Goal: Task Accomplishment & Management: Manage account settings

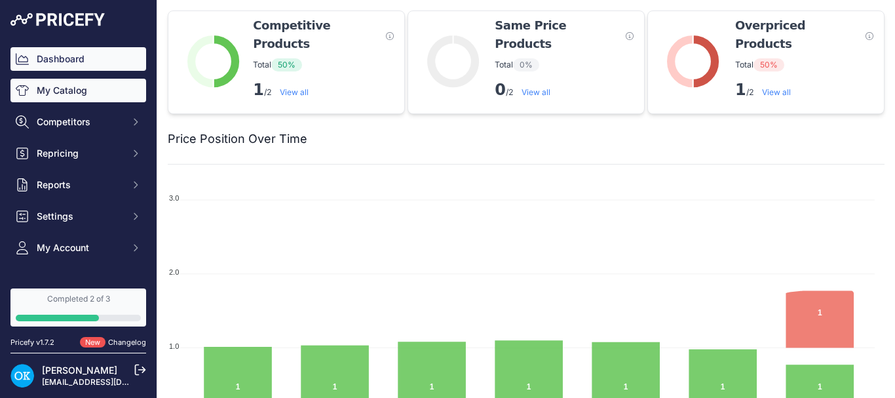
click at [58, 85] on link "My Catalog" at bounding box center [78, 91] width 136 height 24
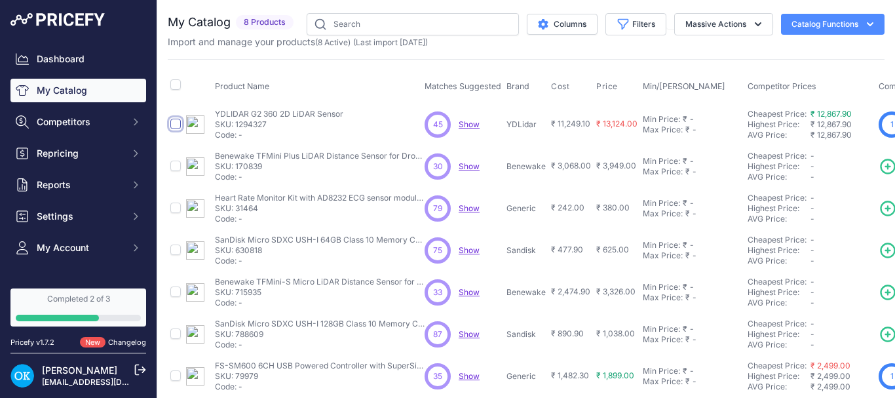
click at [174, 122] on input "checkbox" at bounding box center [175, 124] width 10 height 10
checkbox input "true"
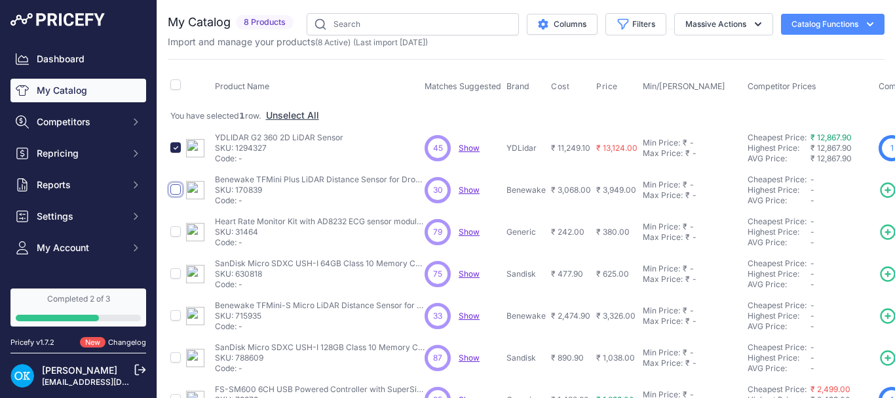
click at [178, 186] on input "checkbox" at bounding box center [175, 189] width 10 height 10
checkbox input "true"
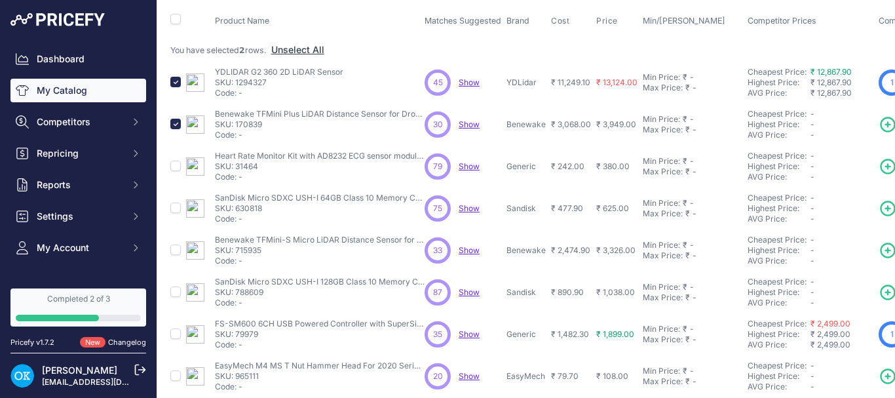
scroll to position [32, 0]
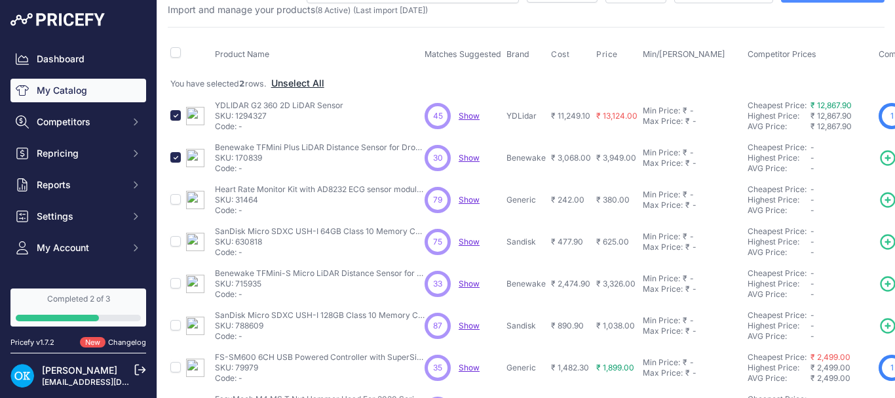
click at [282, 83] on button "Unselect All" at bounding box center [297, 83] width 53 height 13
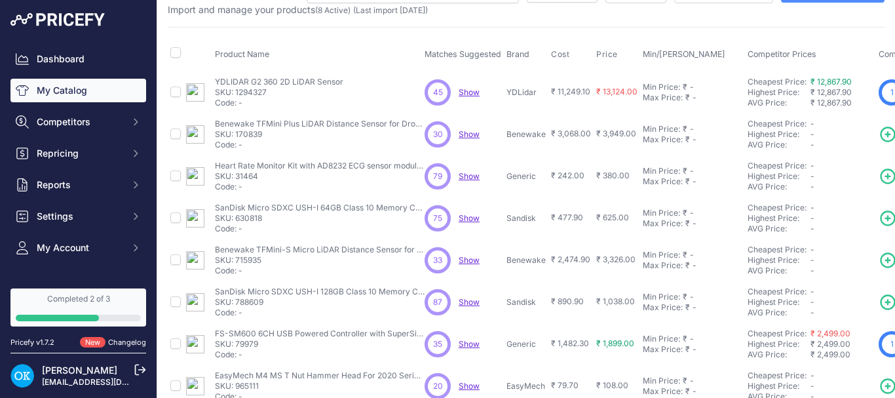
click at [174, 87] on input "checkbox" at bounding box center [175, 92] width 10 height 10
checkbox input "true"
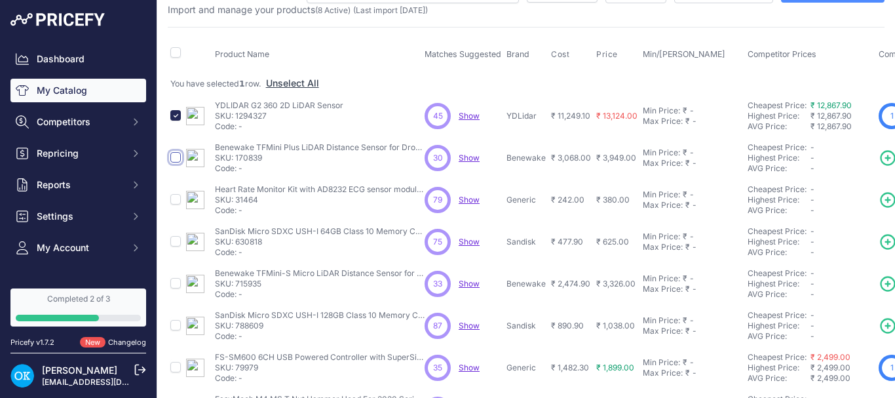
click at [176, 158] on input "checkbox" at bounding box center [175, 157] width 10 height 10
checkbox input "true"
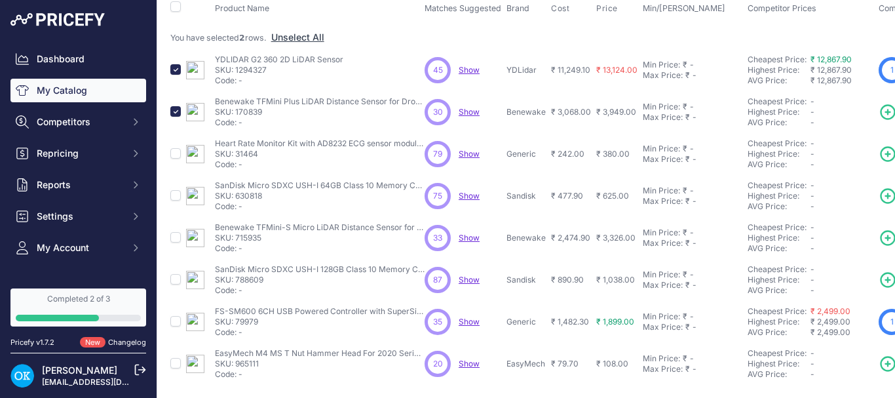
scroll to position [64, 0]
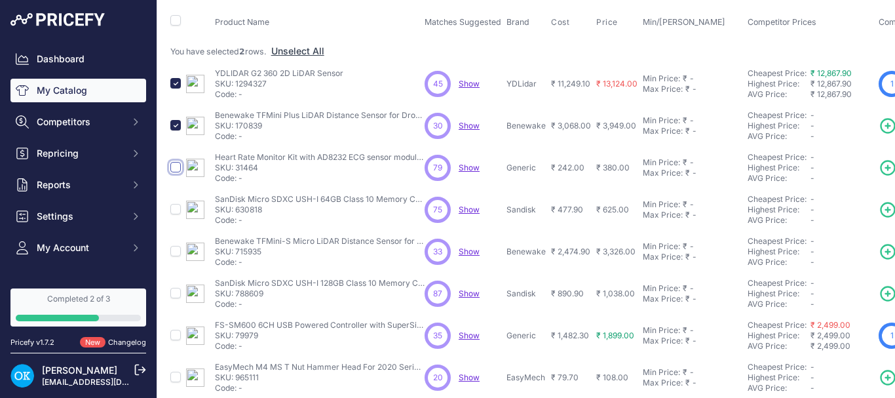
click at [173, 167] on input "checkbox" at bounding box center [175, 167] width 10 height 10
checkbox input "true"
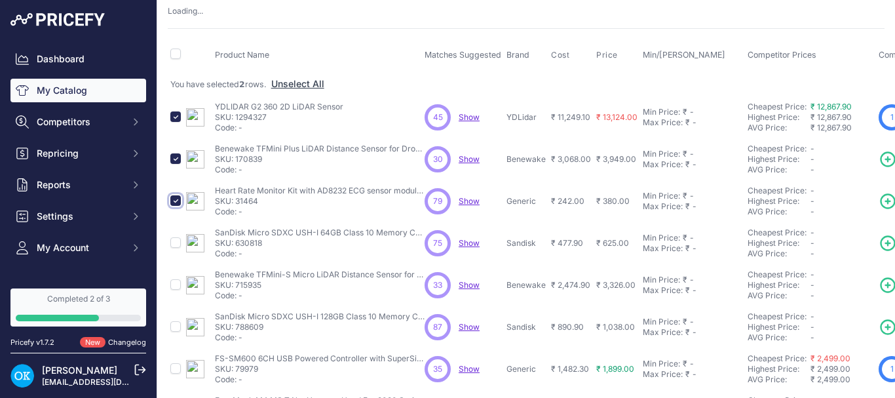
scroll to position [98, 0]
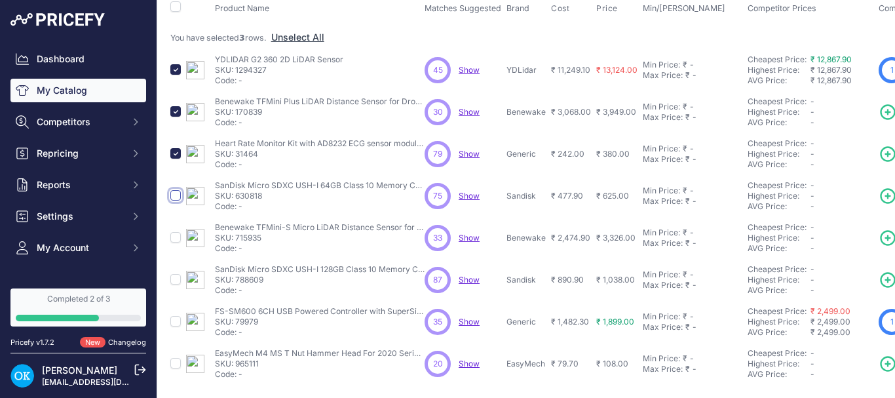
click at [174, 190] on input "checkbox" at bounding box center [175, 195] width 10 height 10
checkbox input "true"
click at [173, 232] on input "checkbox" at bounding box center [175, 237] width 10 height 10
checkbox input "true"
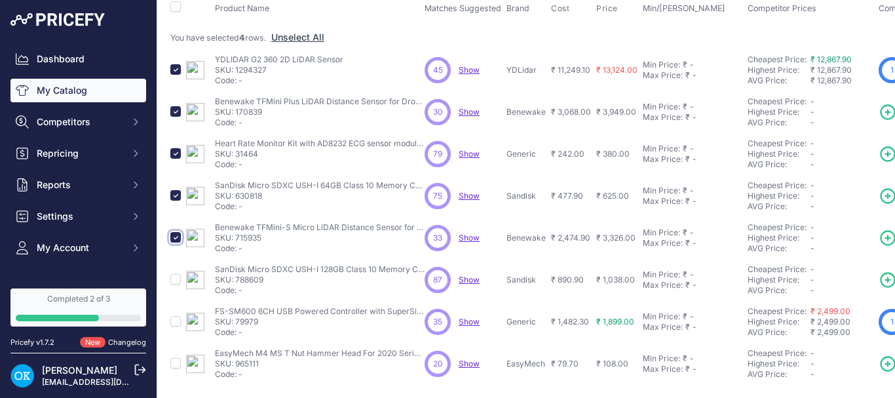
scroll to position [121, 0]
click at [176, 316] on input "checkbox" at bounding box center [175, 321] width 10 height 10
checkbox input "true"
click at [175, 358] on input "checkbox" at bounding box center [175, 363] width 10 height 10
checkbox input "true"
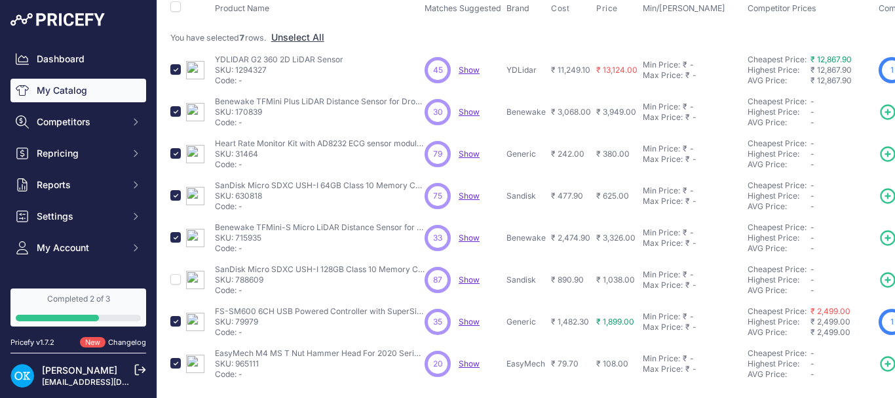
scroll to position [0, 0]
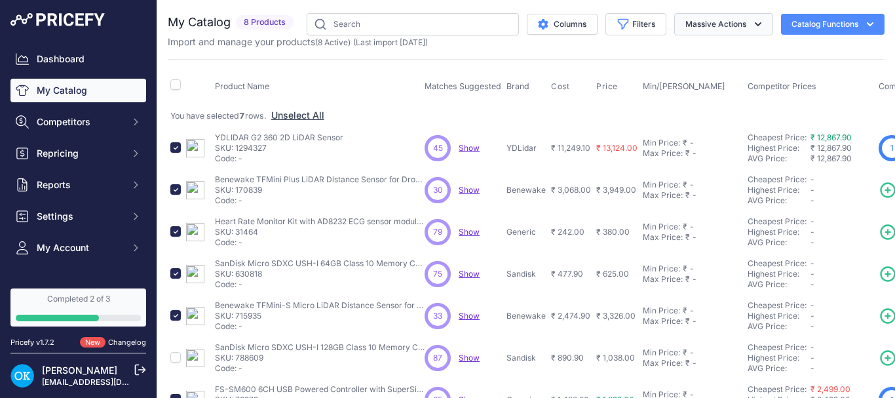
click at [727, 22] on button "Massive Actions" at bounding box center [723, 24] width 99 height 22
click at [689, 106] on span "Delete" at bounding box center [693, 101] width 28 height 11
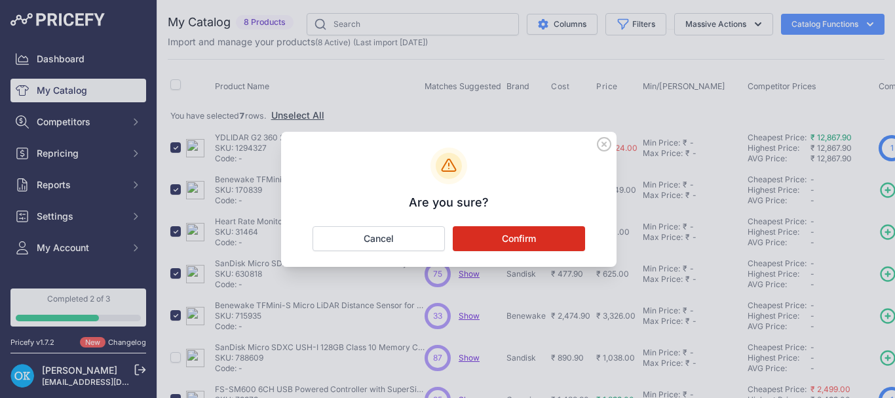
click at [516, 236] on button "Confirm" at bounding box center [519, 238] width 132 height 25
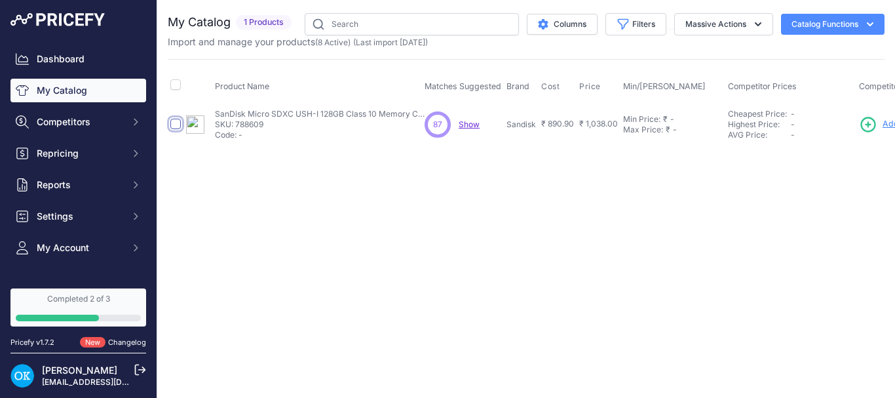
click at [180, 123] on input "checkbox" at bounding box center [175, 124] width 10 height 10
checkbox input "true"
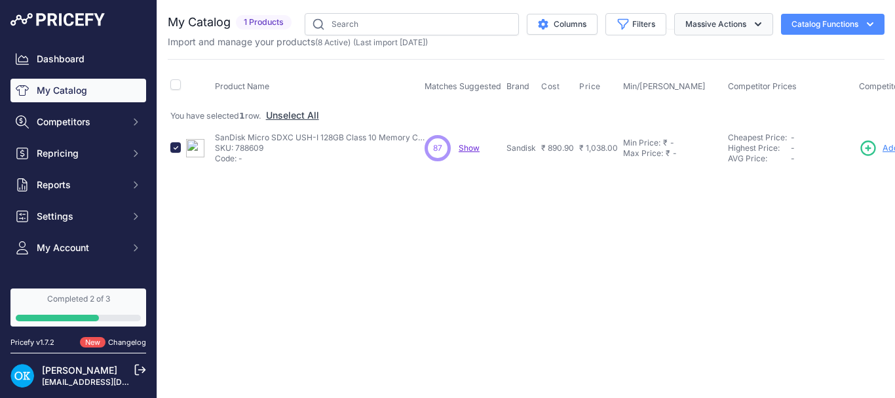
click at [714, 26] on button "Massive Actions" at bounding box center [723, 24] width 99 height 22
click at [695, 107] on button "Delete" at bounding box center [721, 102] width 105 height 24
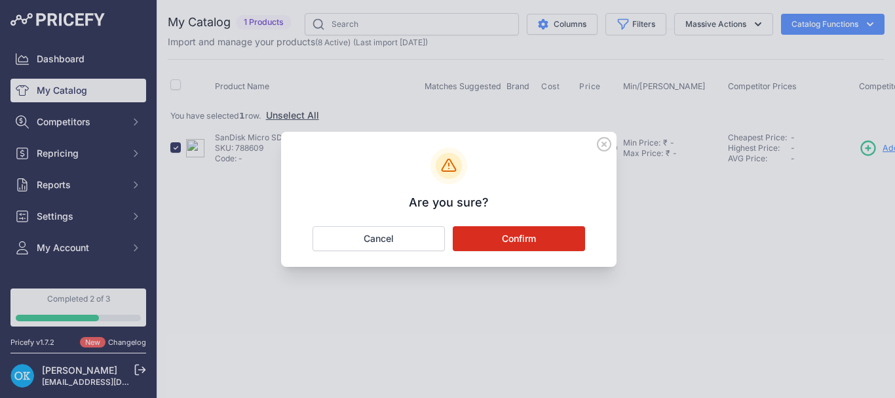
click at [505, 229] on button "Confirm" at bounding box center [519, 238] width 132 height 25
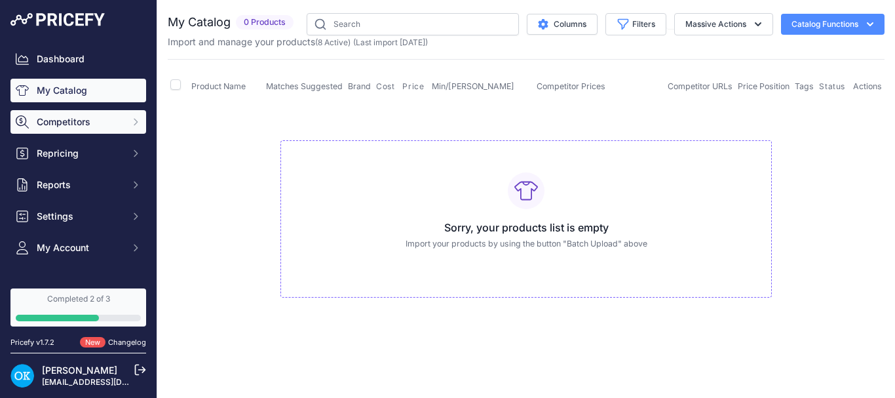
click at [100, 123] on span "Competitors" at bounding box center [80, 121] width 86 height 13
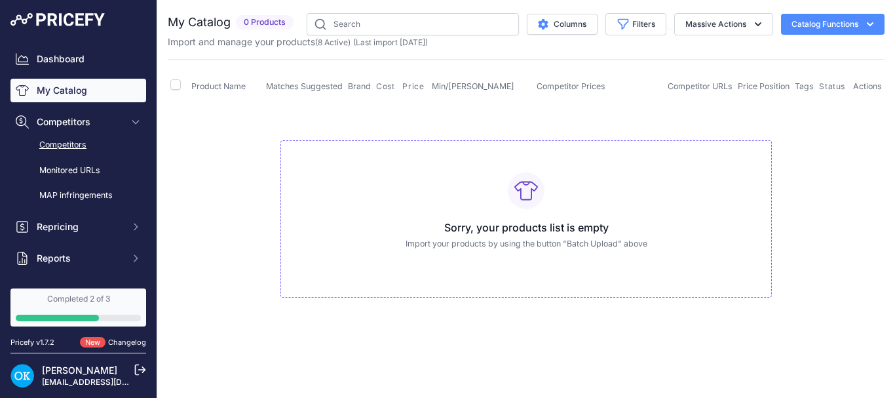
click at [71, 145] on link "Competitors" at bounding box center [78, 145] width 136 height 23
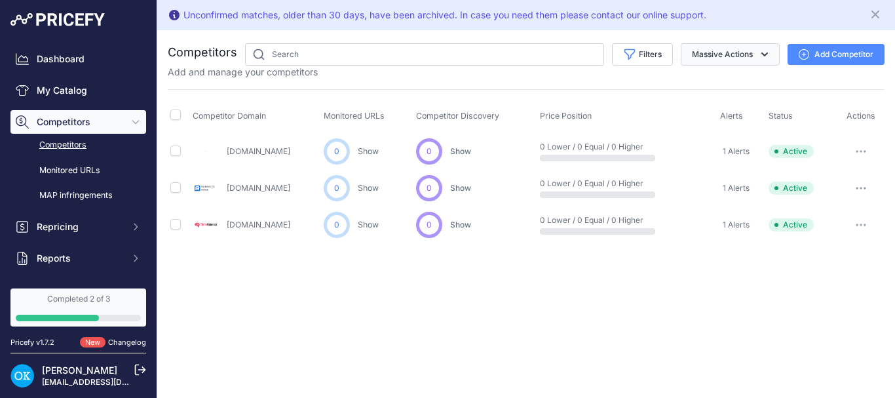
click at [740, 47] on button "Massive Actions" at bounding box center [730, 54] width 99 height 22
click at [85, 305] on link "Completed 2 of 3" at bounding box center [78, 307] width 136 height 38
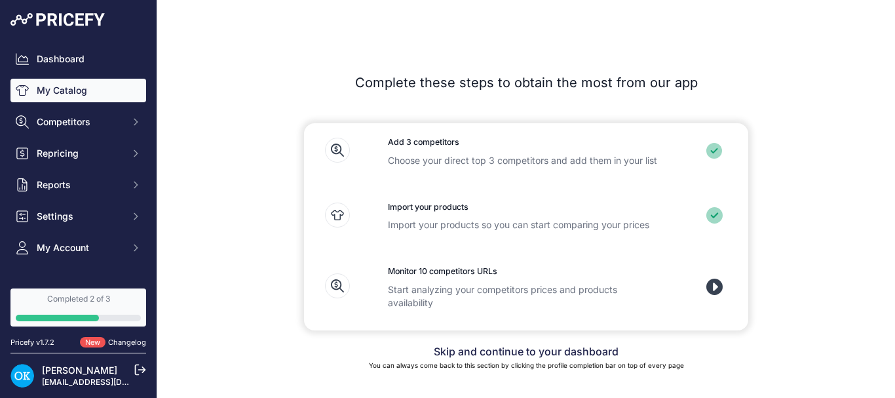
click at [70, 88] on link "My Catalog" at bounding box center [78, 91] width 136 height 24
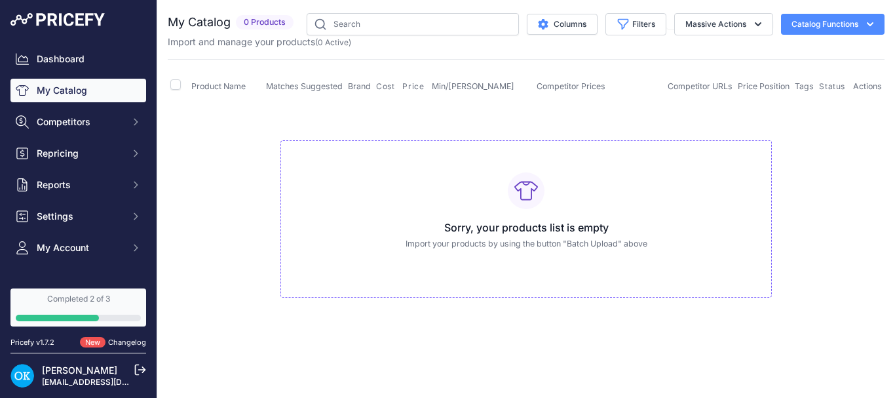
click at [512, 213] on div "Sorry, your products list is empty Import your products by using the button "Ba…" at bounding box center [527, 219] width 492 height 158
click at [832, 17] on button "Catalog Functions" at bounding box center [833, 24] width 104 height 21
click at [831, 19] on button "Catalog Functions" at bounding box center [833, 24] width 104 height 21
click at [518, 206] on div at bounding box center [526, 190] width 37 height 37
click at [807, 28] on button "Catalog Functions" at bounding box center [833, 24] width 104 height 21
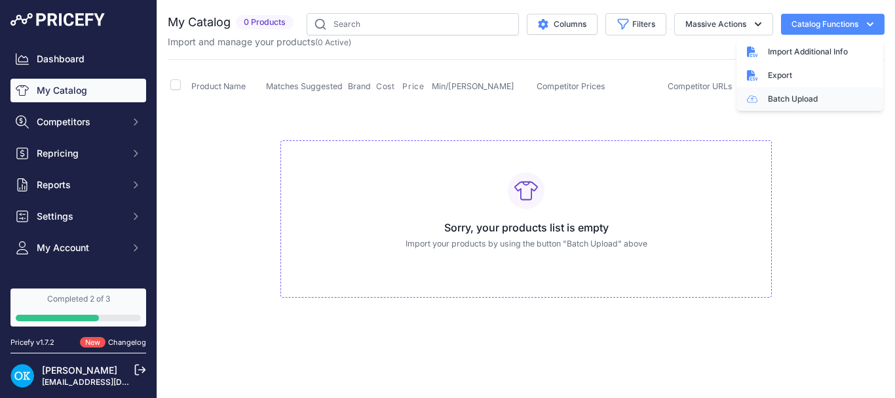
click at [785, 103] on link "Batch Upload" at bounding box center [810, 99] width 147 height 24
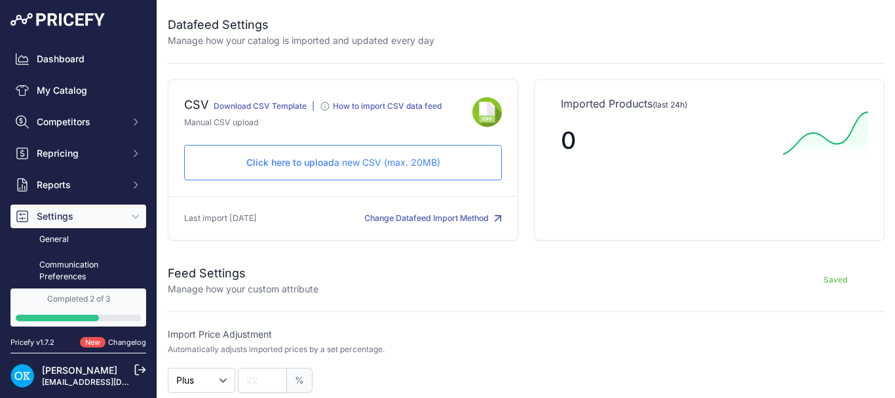
click at [381, 159] on p "Click here to upload a new CSV (max. 20MB)" at bounding box center [343, 162] width 296 height 13
click at [399, 277] on div "Saved" at bounding box center [602, 279] width 566 height 31
click at [334, 159] on p "Click here to upload a new CSV (max. 20MB)" at bounding box center [343, 162] width 296 height 13
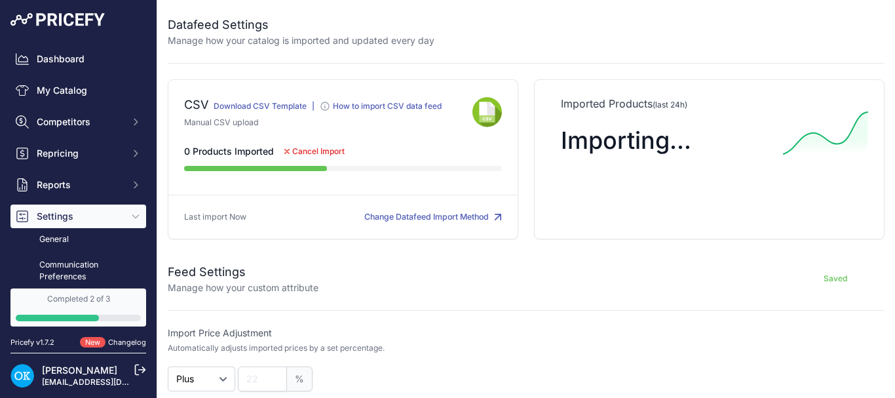
click at [327, 149] on span "Cancel Import" at bounding box center [318, 151] width 52 height 10
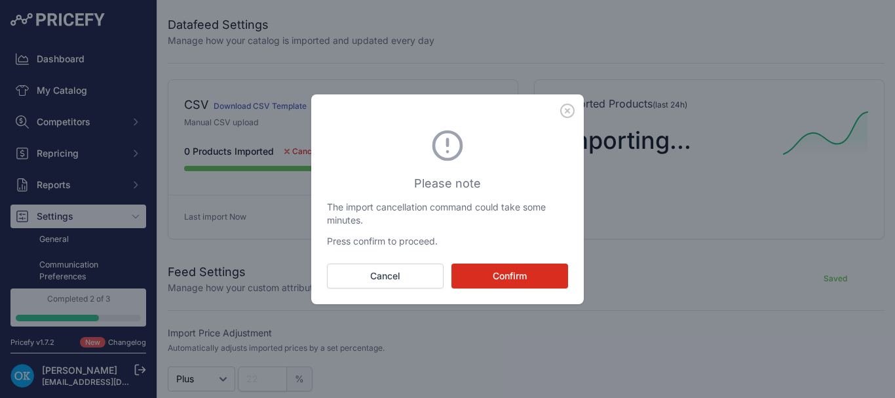
click at [531, 275] on button "Confirm" at bounding box center [510, 275] width 117 height 25
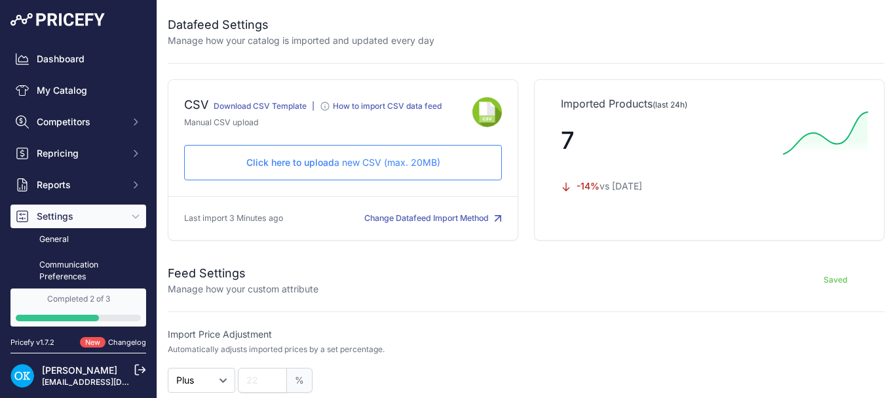
click at [284, 103] on link "Download CSV Template" at bounding box center [260, 106] width 93 height 10
click at [313, 165] on span "Click here to upload" at bounding box center [290, 162] width 88 height 11
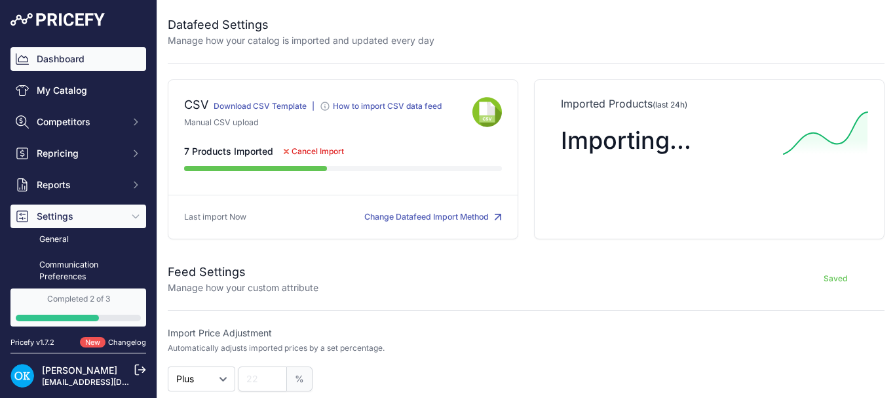
click at [61, 54] on link "Dashboard" at bounding box center [78, 59] width 136 height 24
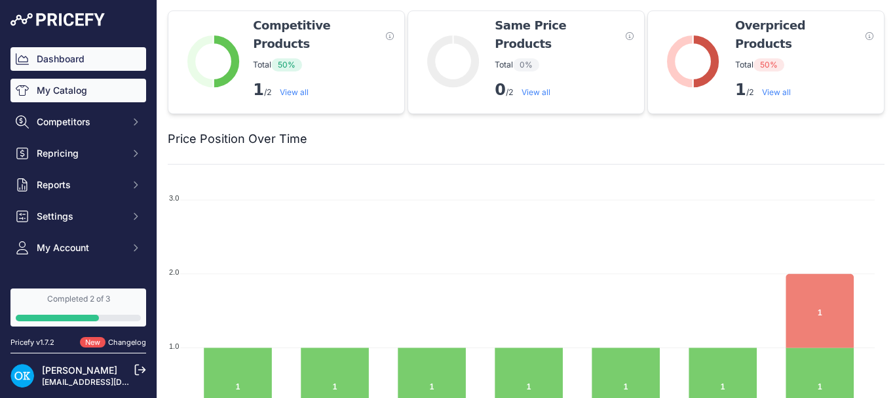
click at [75, 96] on link "My Catalog" at bounding box center [78, 91] width 136 height 24
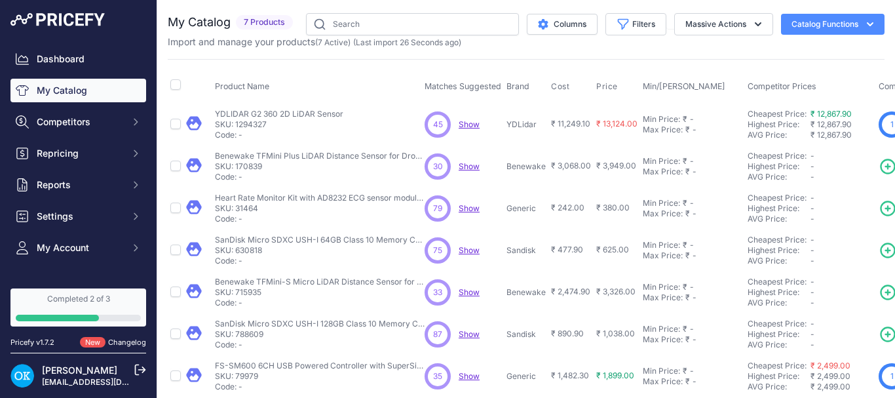
scroll to position [22, 0]
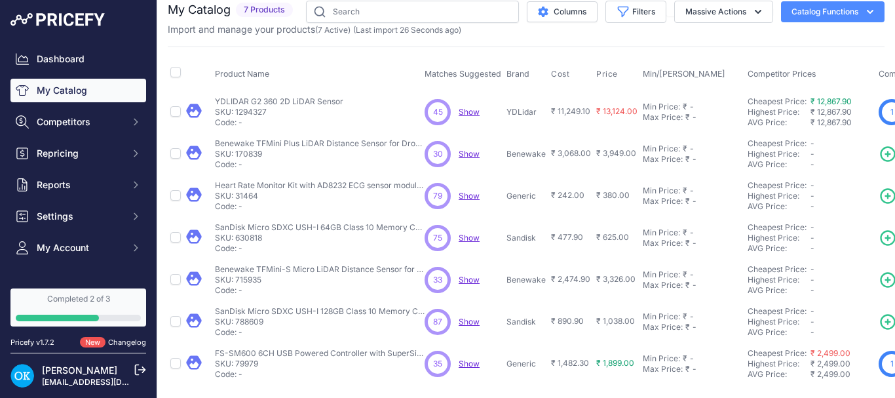
click at [59, 301] on div "Completed 2 of 3" at bounding box center [78, 299] width 125 height 10
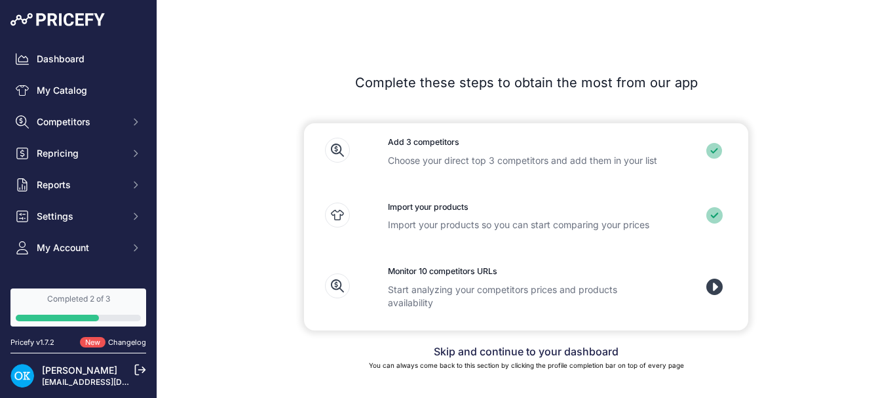
click at [711, 284] on icon at bounding box center [715, 287] width 16 height 16
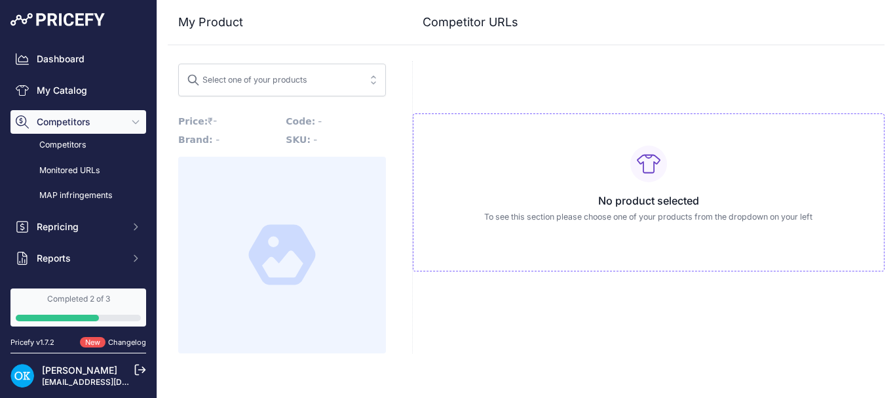
click at [300, 87] on span "Select one of your products" at bounding box center [247, 84] width 121 height 10
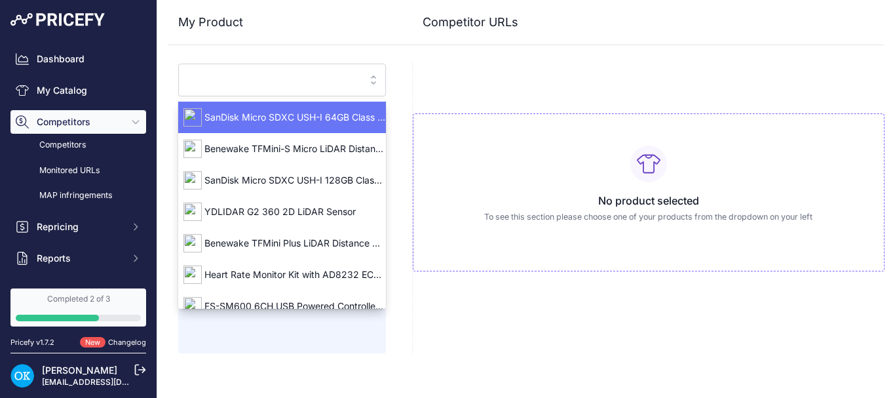
click at [294, 115] on span "SanDisk Micro SDXC USH-I 64GB Class 10 Memory Card" at bounding box center [282, 117] width 208 height 13
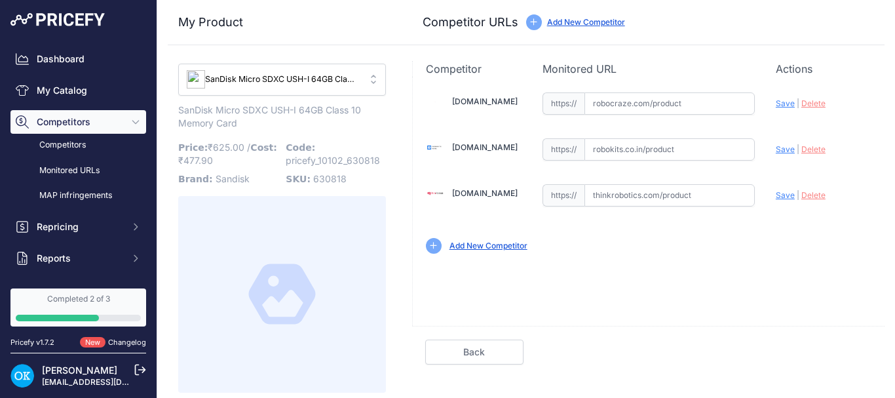
click at [713, 96] on input "text" at bounding box center [670, 103] width 170 height 22
paste input "https://robocraze.com/products/sandisk-64gb-micro-sd-sdhc-card"
click at [791, 108] on div "Update Profile Save | Delete Analyzing" at bounding box center [824, 100] width 96 height 20
click at [787, 105] on span "Save" at bounding box center [785, 103] width 19 height 10
type input "https://robocraze.com/products/sandisk-64gb-micro-sd-sdhc-card?prirule_jdsnikfk…"
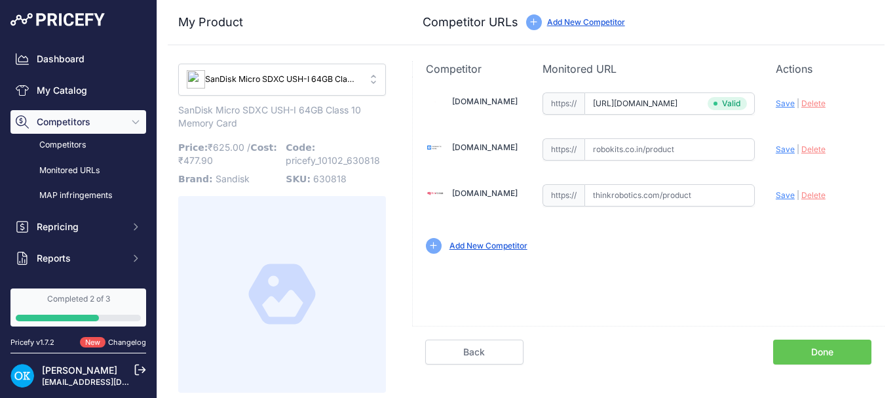
click at [636, 197] on input "text" at bounding box center [670, 195] width 170 height 22
paste input "https://thinkrobotics.com/products/sandisk-ultra-microsd-microsdhc-memory-card-…"
click at [776, 191] on span "Save" at bounding box center [785, 195] width 19 height 10
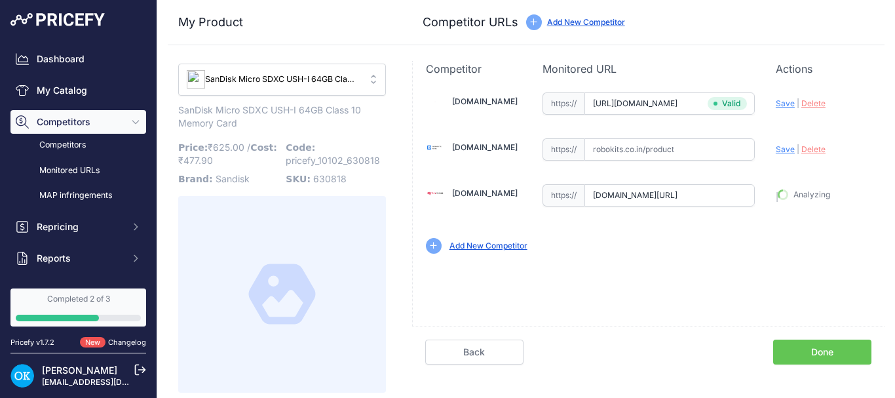
type input "https://thinkrobotics.com/products/sandisk-ultra-microsd-microsdhc-memory-card-…"
click at [815, 152] on span "Delete" at bounding box center [814, 149] width 24 height 10
click at [808, 147] on span "Delete" at bounding box center [814, 149] width 24 height 10
click at [818, 350] on link "Done" at bounding box center [822, 352] width 98 height 25
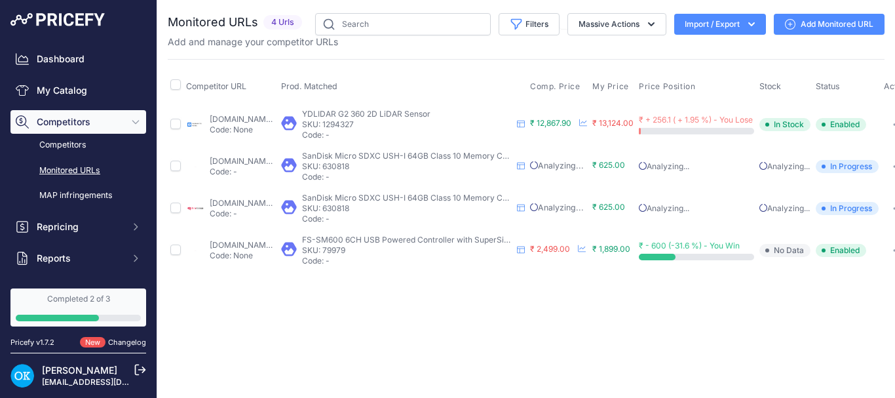
click at [75, 294] on div "Completed 2 of 3" at bounding box center [78, 299] width 125 height 10
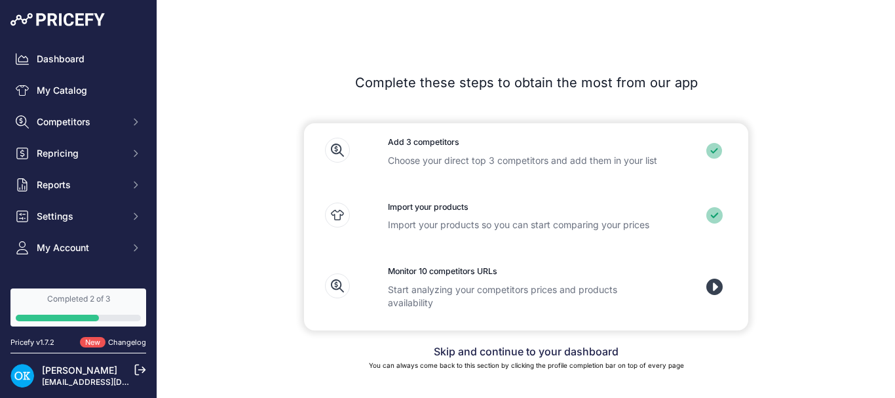
click at [714, 286] on icon at bounding box center [715, 287] width 16 height 16
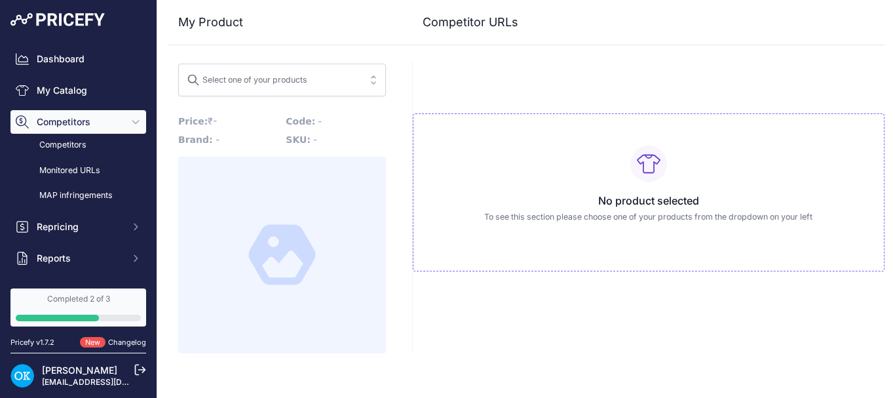
click at [300, 85] on div "Select one of your products" at bounding box center [247, 77] width 121 height 17
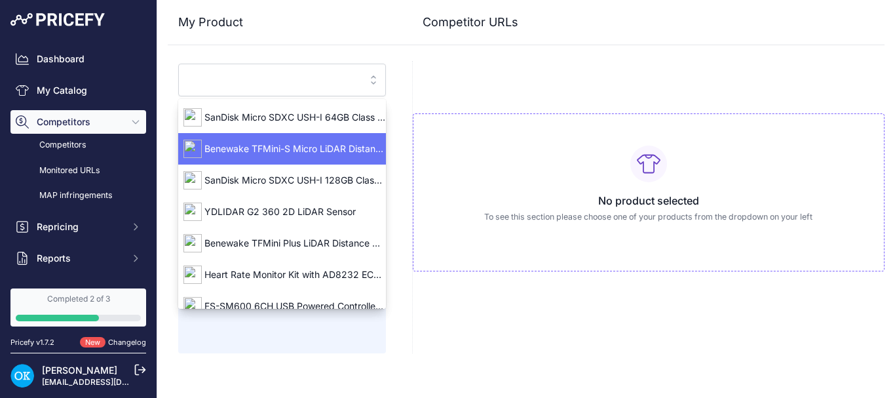
click at [286, 144] on span "Benewake TFMini-S Micro LiDAR Distance Sensor for Drones UAV UAS Robots (12m) U…" at bounding box center [282, 148] width 208 height 13
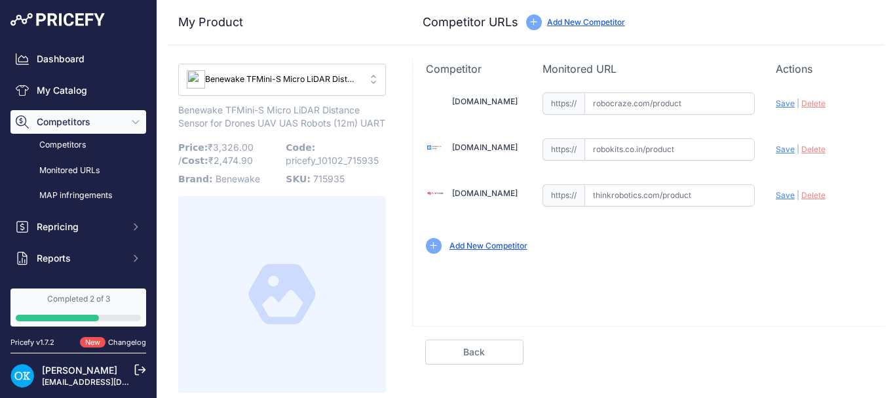
click at [598, 150] on input "text" at bounding box center [670, 149] width 170 height 22
paste input "https://robokits.co.in/sensors/lidar-laser-rangefinders/tfmini-s-lidar-ranging-…"
click at [776, 146] on span "Save" at bounding box center [785, 149] width 19 height 10
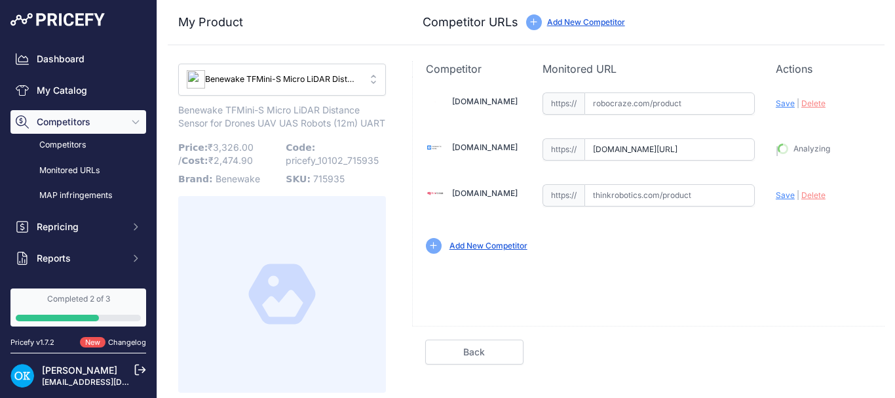
type input "https://robokits.co.in/sensors/lidar-laser-rangefinders/tfmini-s-lidar-ranging-…"
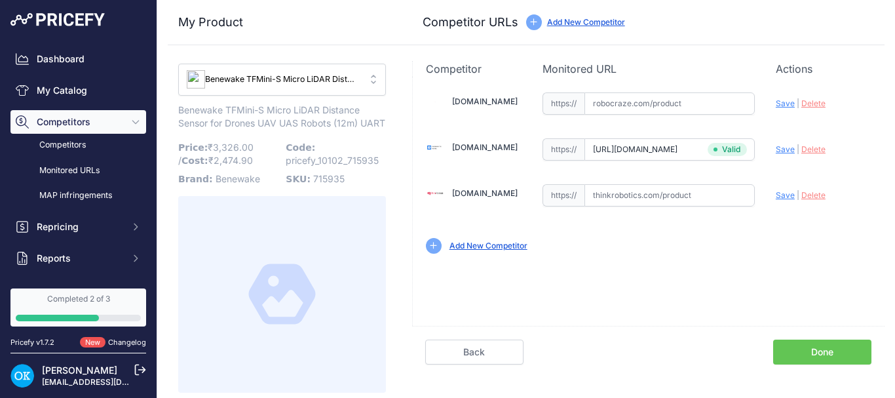
click at [606, 101] on input "text" at bounding box center [670, 103] width 170 height 22
paste input "https://robocraze.com/products/tfmini-micro-lidar-sensor-module"
click at [777, 99] on span "Save" at bounding box center [785, 103] width 19 height 10
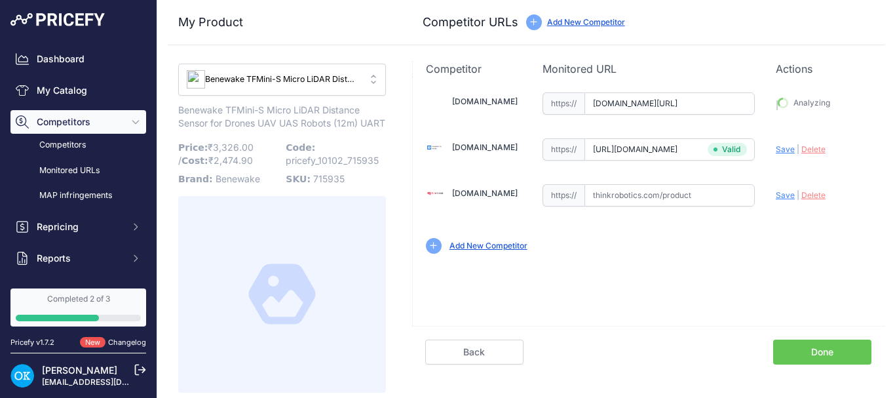
type input "[URL][DOMAIN_NAME]"
click at [638, 193] on input "text" at bounding box center [670, 195] width 170 height 22
paste input "https://thinkrobotics.com/products/tfmini-s-lidar-ranging-sensor-12m-ranging-di…"
click at [779, 193] on span "Save" at bounding box center [785, 195] width 19 height 10
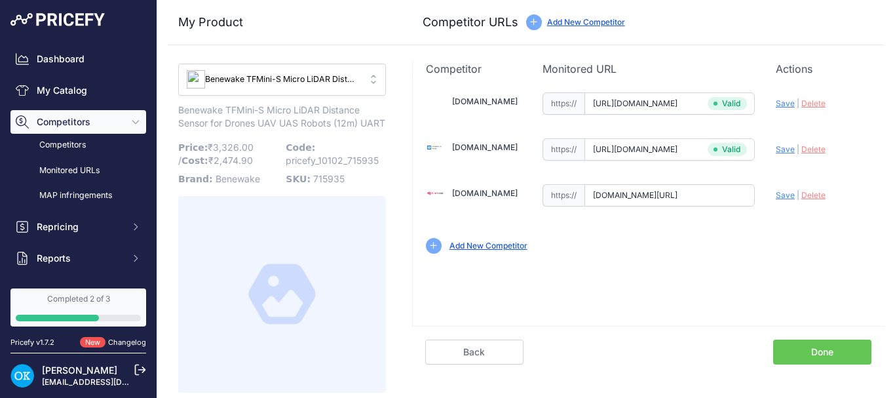
scroll to position [0, 0]
type input "https://thinkrobotics.com/products/tfmini-s-lidar-ranging-sensor-12m-ranging-di…"
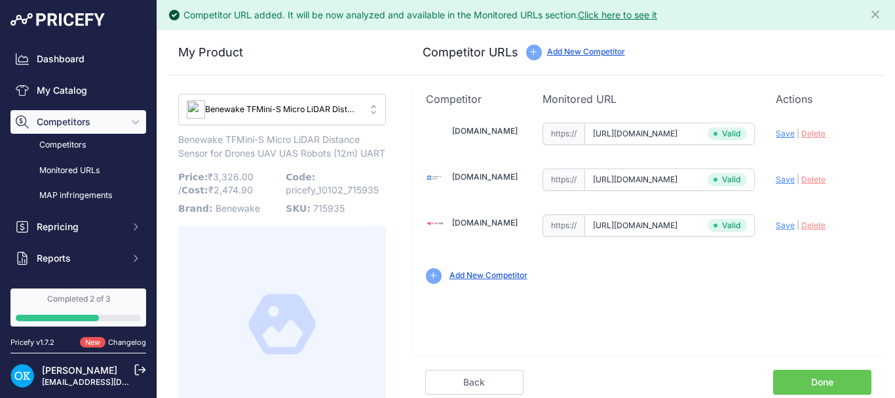
click at [803, 381] on link "Done" at bounding box center [822, 382] width 98 height 25
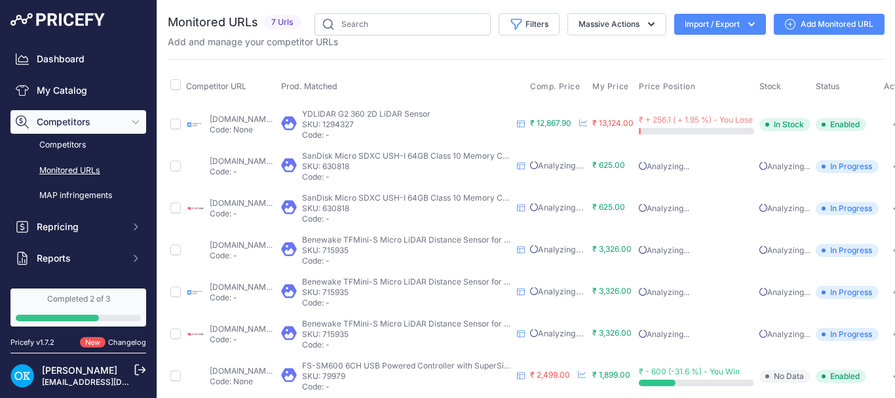
click at [813, 31] on link "Add Monitored URL" at bounding box center [829, 24] width 111 height 21
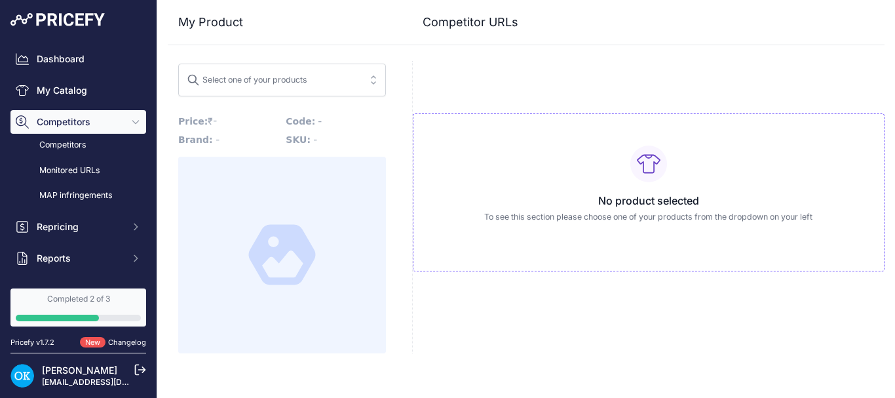
click at [298, 81] on div "Select one of your products" at bounding box center [247, 77] width 121 height 17
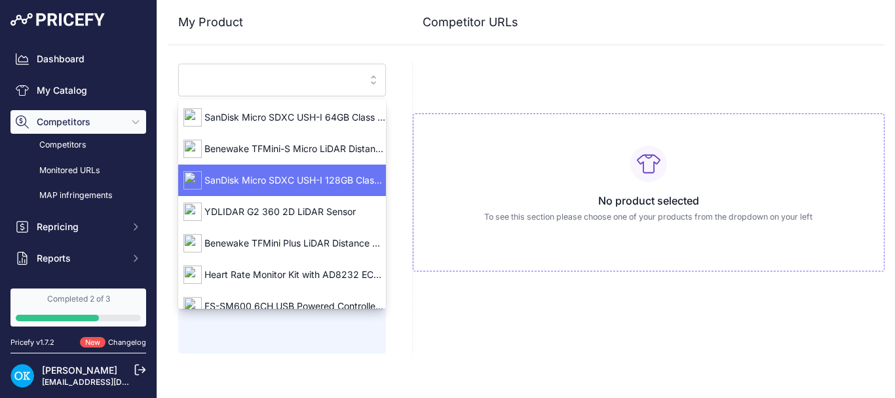
click at [292, 173] on div "SanDisk Micro SDXC USH-I 128GB Class 10 Memory Card" at bounding box center [282, 180] width 208 height 21
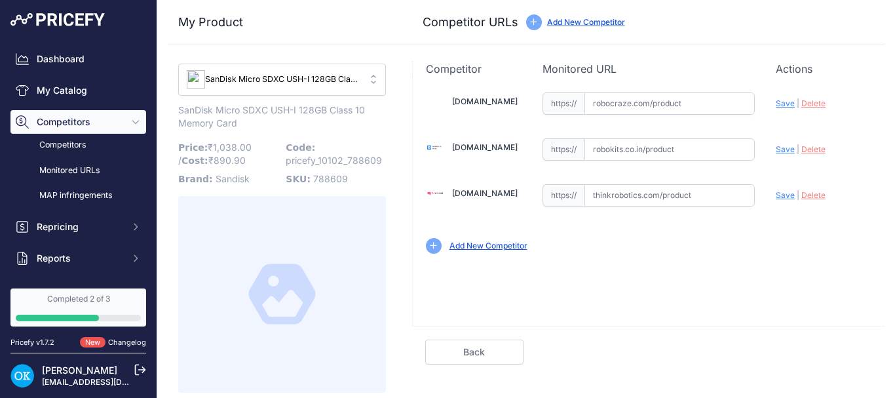
click at [617, 152] on input "text" at bounding box center [670, 149] width 170 height 22
click at [621, 103] on input "text" at bounding box center [670, 103] width 170 height 22
paste input "[URL][DOMAIN_NAME]"
click at [788, 99] on span "Save" at bounding box center [785, 103] width 19 height 10
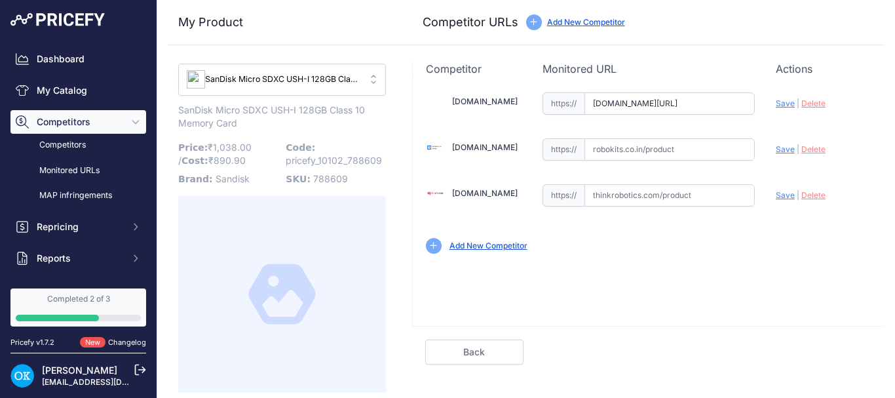
scroll to position [0, 0]
type input "[URL][DOMAIN_NAME]"
click at [614, 197] on input "text" at bounding box center [670, 195] width 170 height 22
paste input "https://thinkrobotics.com/products/sandisk-ultra-microsd-microsdhc-memory-card-…"
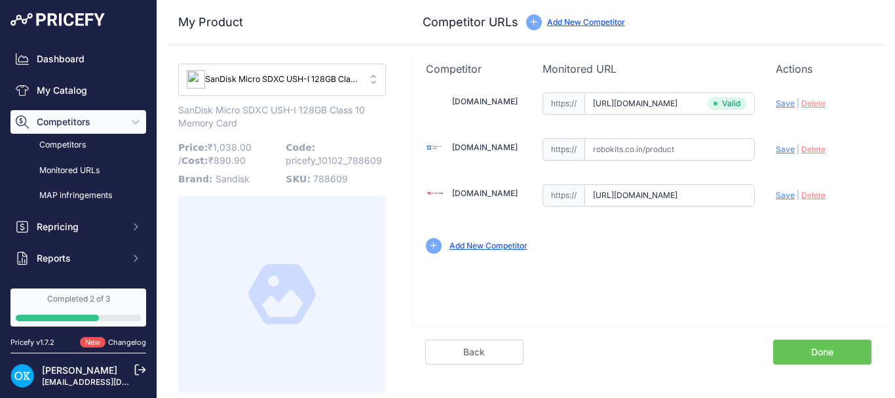
scroll to position [0, 285]
click at [784, 197] on span "Save" at bounding box center [785, 195] width 19 height 10
type input "[URL][DOMAIN_NAME]"
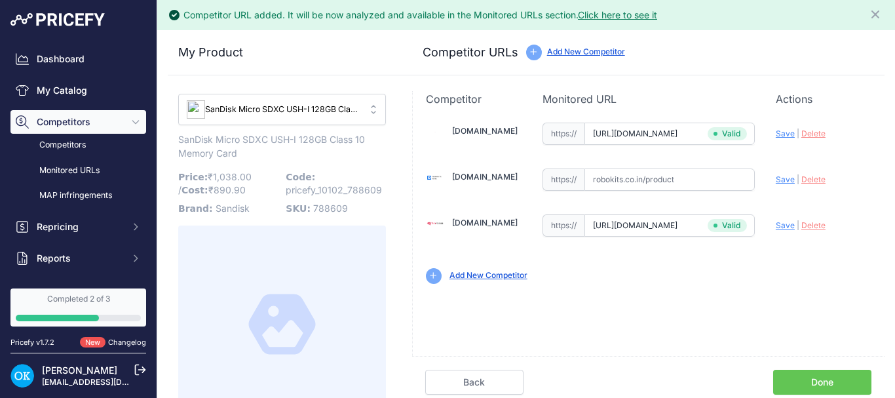
scroll to position [24, 0]
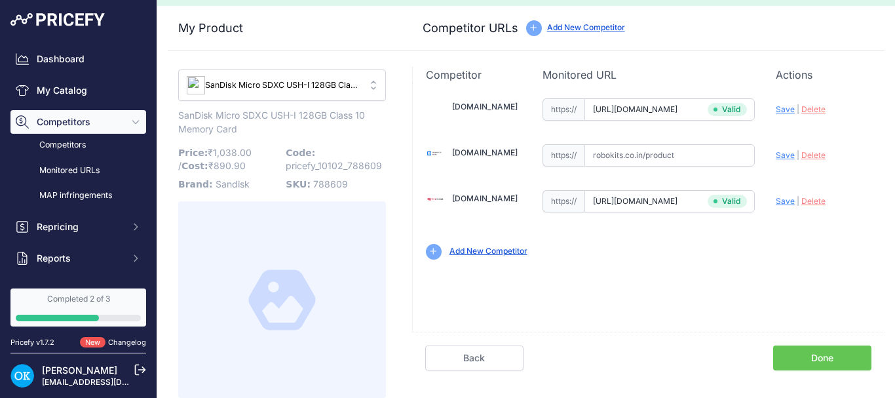
click at [798, 360] on link "Done" at bounding box center [822, 357] width 98 height 25
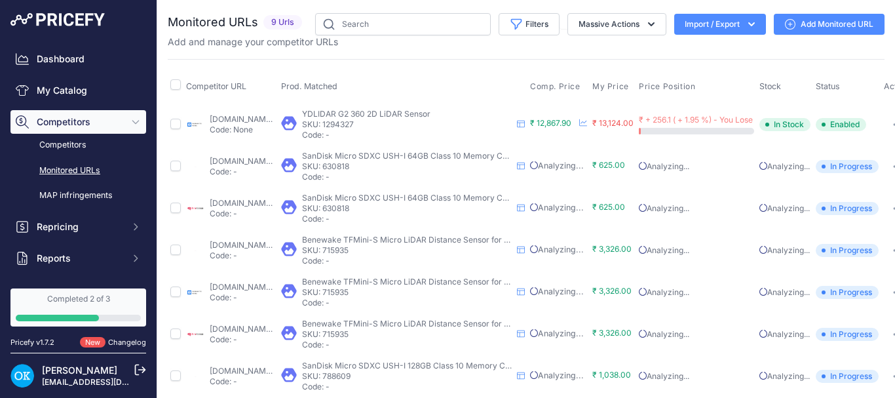
click at [807, 26] on link "Add Monitored URL" at bounding box center [829, 24] width 111 height 21
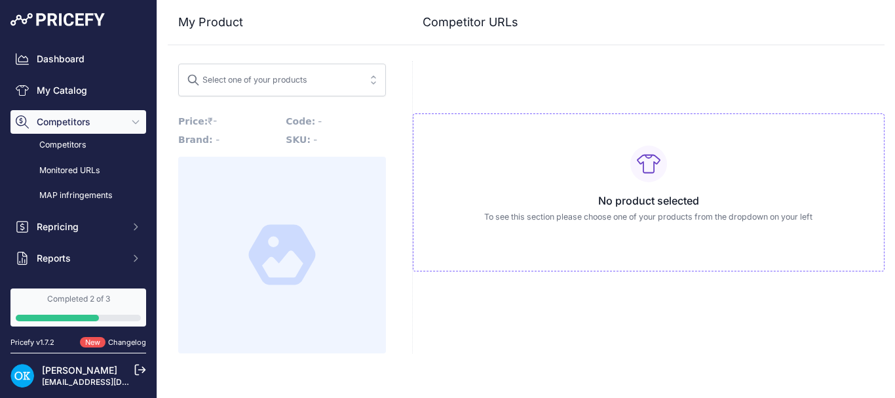
click at [297, 77] on div "Select one of your products" at bounding box center [247, 77] width 121 height 17
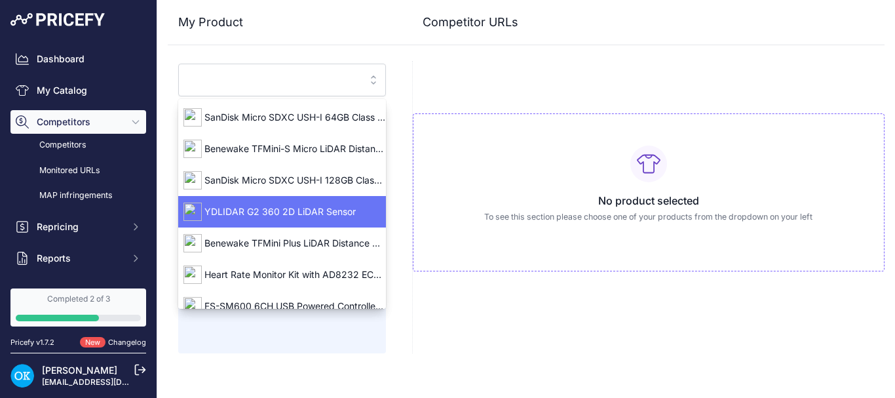
scroll to position [16, 0]
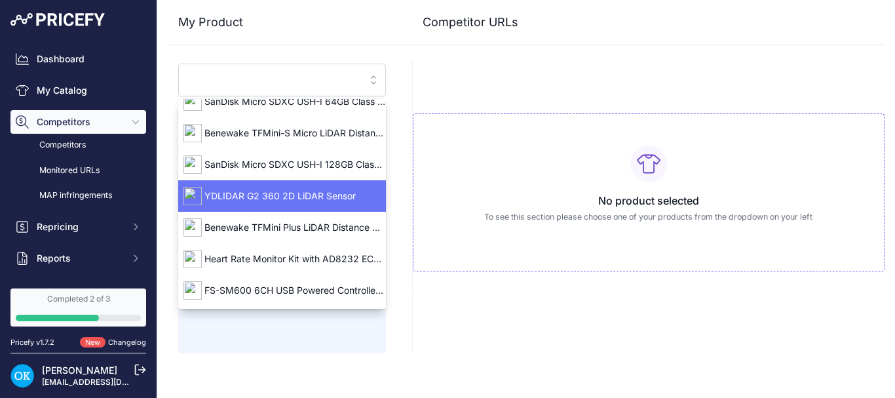
click at [296, 200] on span "YDLIDAR G2 360 2D LiDAR Sensor" at bounding box center [282, 195] width 208 height 13
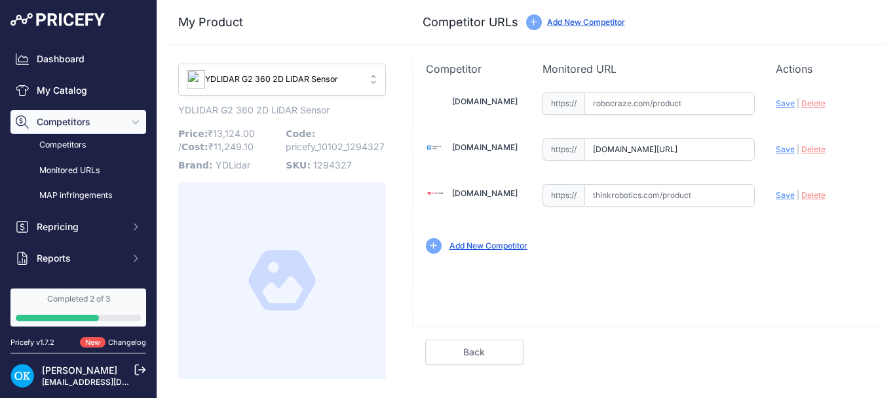
click at [638, 150] on input "[DOMAIN_NAME][URL]" at bounding box center [670, 149] width 170 height 22
drag, startPoint x: 748, startPoint y: 148, endPoint x: 598, endPoint y: 148, distance: 149.4
click at [598, 148] on input "[DOMAIN_NAME][URL]" at bounding box center [670, 149] width 170 height 22
type input "ders/ydlidar-g2-360-degree-2d-lidar-sensor-12meters?prirule_jdsnikfkfjsd=10102"
click at [635, 148] on input "ders/ydlidar-g2-360-degree-2d-lidar-sensor-12meters?prirule_jdsnikfkfjsd=10102" at bounding box center [670, 149] width 170 height 22
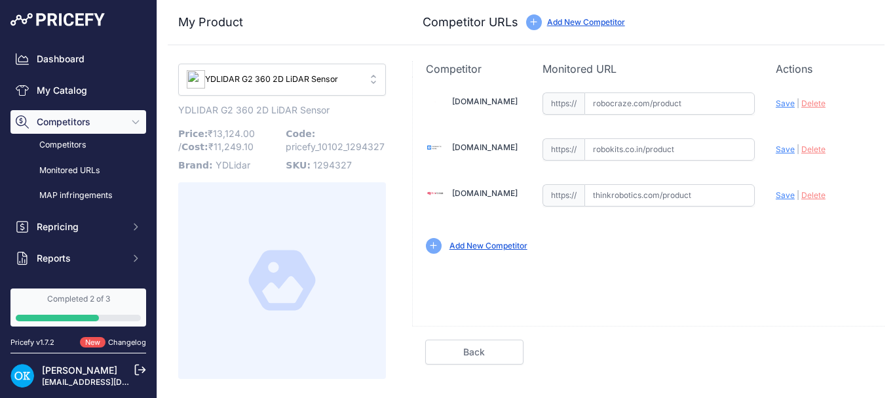
paste input "https://robokits.co.in/sensors/lidar-laser-rangefinders/ydlidar-g2-360-degree-2…"
click at [778, 149] on span "Save" at bounding box center [785, 149] width 19 height 10
type input "[URL][DOMAIN_NAME]"
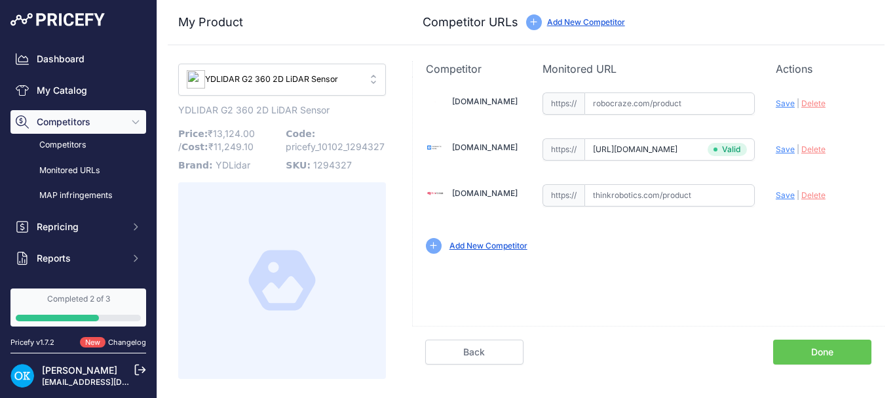
click at [646, 195] on input "text" at bounding box center [670, 195] width 170 height 22
paste input "https://thinkrobotics.com/products/ydlidar-g2-lidar-360-degree-laser-range-scan…"
click at [783, 195] on span "Save" at bounding box center [785, 195] width 19 height 10
type input "[URL][DOMAIN_NAME]"
click at [832, 347] on link "Done" at bounding box center [822, 352] width 98 height 25
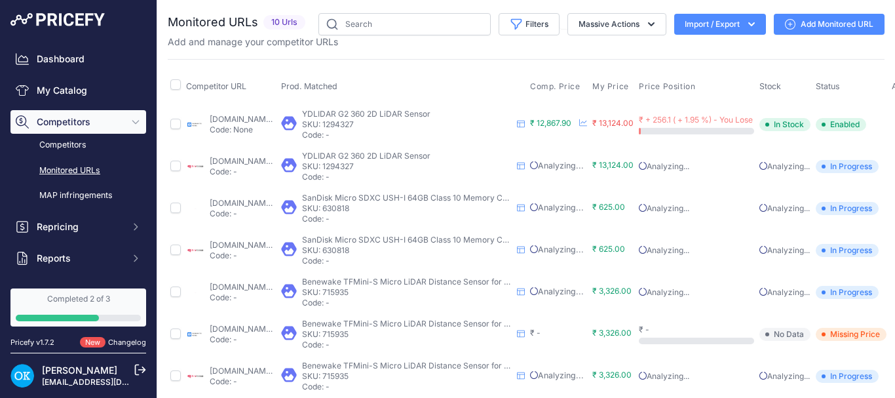
click at [789, 24] on link "Add Monitored URL" at bounding box center [829, 24] width 111 height 21
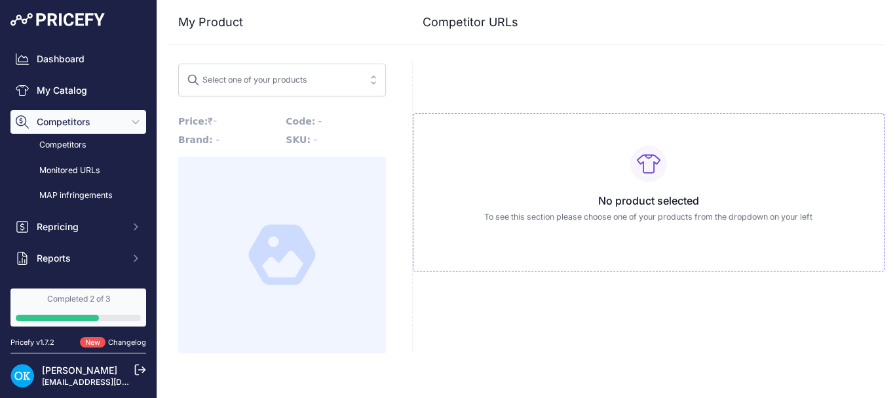
click at [291, 77] on div "Select one of your products" at bounding box center [247, 77] width 121 height 17
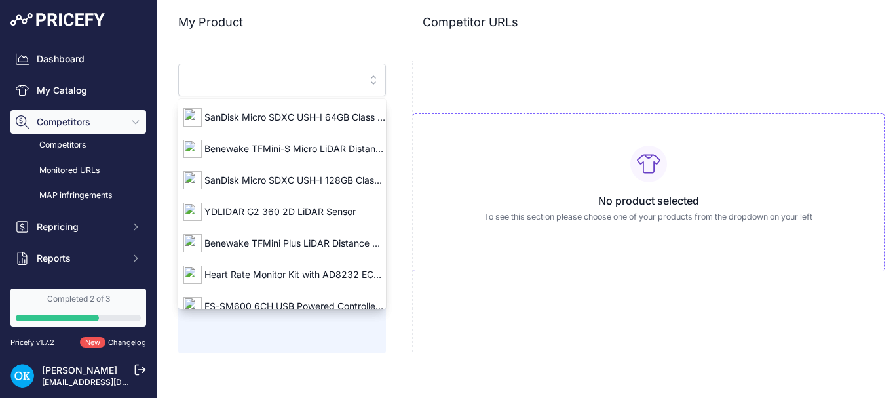
click at [475, 69] on div "No product selected To see this section please choose one of your products from…" at bounding box center [648, 207] width 473 height 292
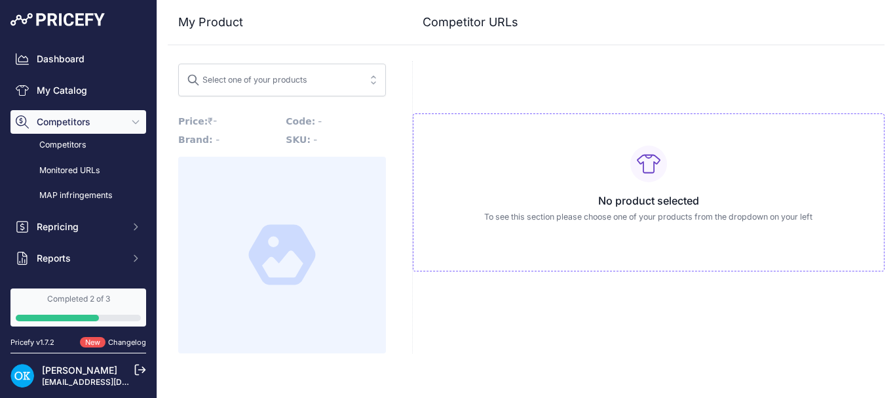
click at [295, 87] on span "Select one of your products" at bounding box center [247, 84] width 121 height 10
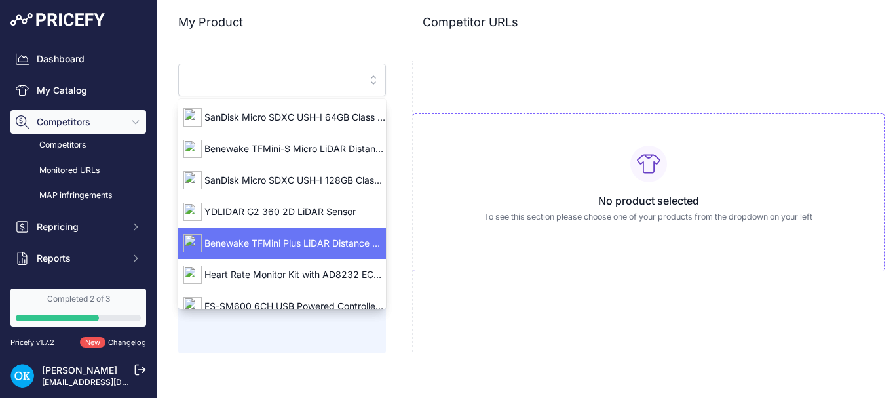
click at [300, 245] on span "Benewake TFMini Plus LiDAR Distance Sensor for Drones Robots IoT ITS Smart Dete…" at bounding box center [282, 243] width 208 height 13
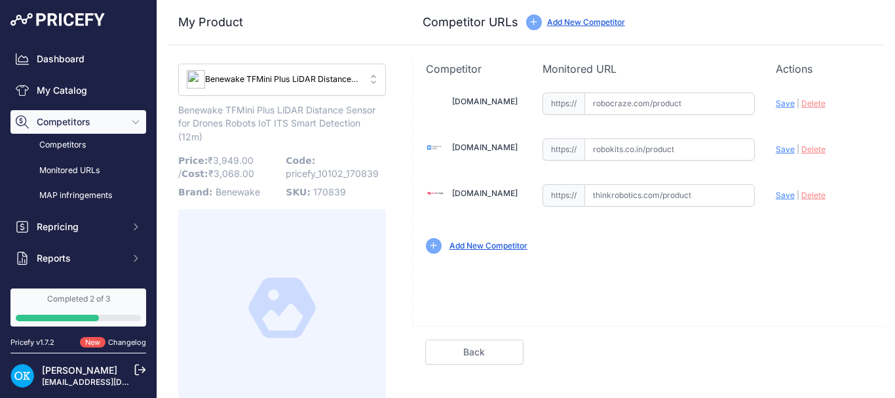
click at [648, 147] on input "text" at bounding box center [670, 149] width 170 height 22
paste input "https://robokits.co.in/sensors/lidar-laser-rangefinders/tfmini-plus-lidar-modul…"
click at [766, 148] on div "Robocraze.com Valid Invalid" at bounding box center [649, 172] width 472 height 190
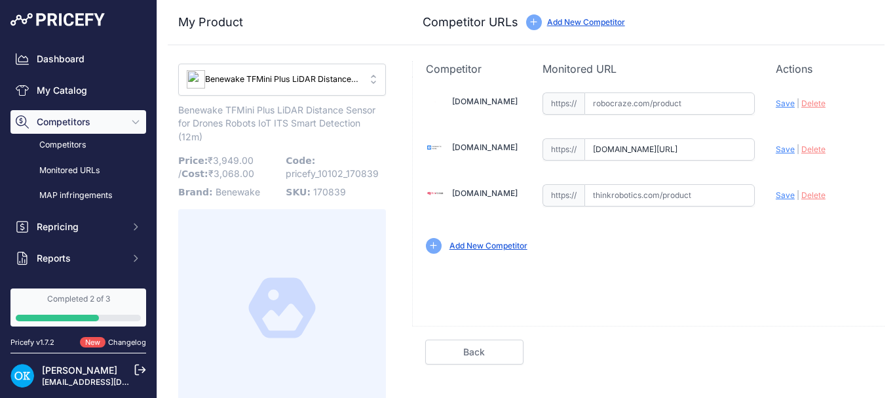
click at [776, 155] on div "Update Profile Save | Delete Analyzing" at bounding box center [824, 146] width 96 height 20
click at [776, 151] on span "Save" at bounding box center [785, 149] width 19 height 10
type input "https://robokits.co.in/sensors/lidar-laser-rangefinders/tfmini-plus-lidar-modul…"
click at [631, 190] on input "text" at bounding box center [670, 195] width 170 height 22
paste input "https://thinkrobotics.com/products/tfmini-plus-laser-ranging-sensor-12m-ranging…"
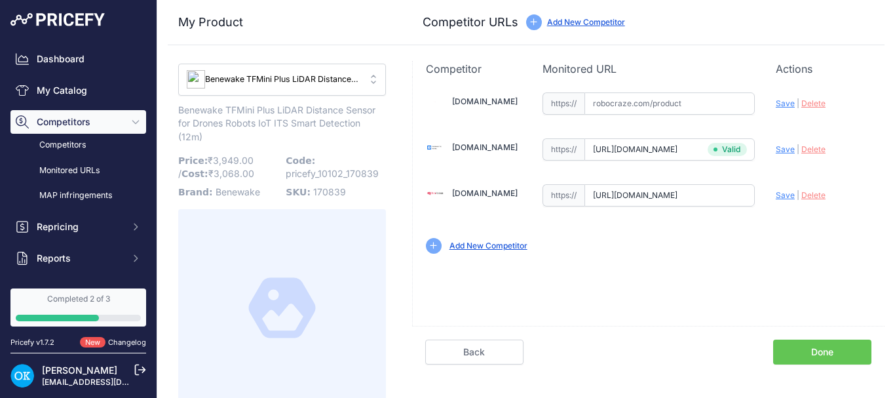
scroll to position [0, 254]
click at [776, 193] on span "Save" at bounding box center [785, 195] width 19 height 10
type input "https://thinkrobotics.com/products/tfmini-plus-laser-ranging-sensor-12m-ranging…"
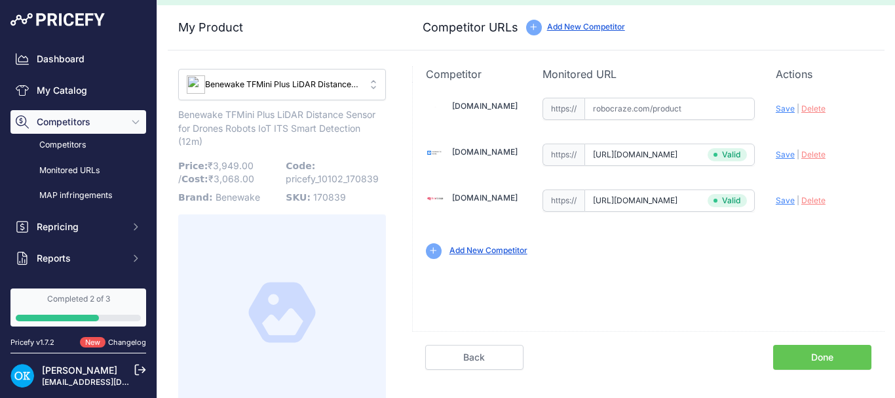
scroll to position [38, 0]
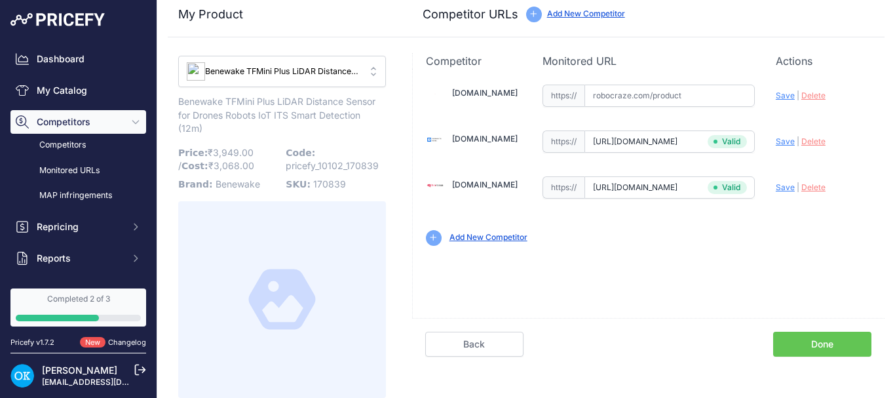
click at [790, 341] on link "Done" at bounding box center [822, 344] width 98 height 25
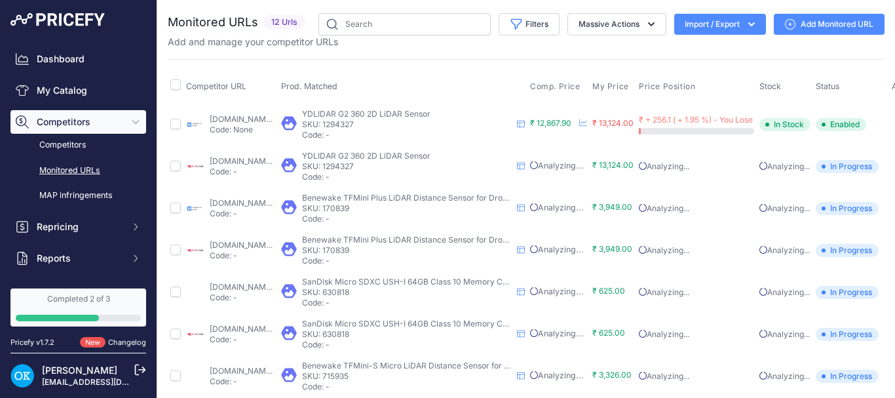
click at [706, 18] on button "Import / Export" at bounding box center [720, 24] width 92 height 21
click at [801, 21] on link "Add Monitored URL" at bounding box center [829, 24] width 111 height 21
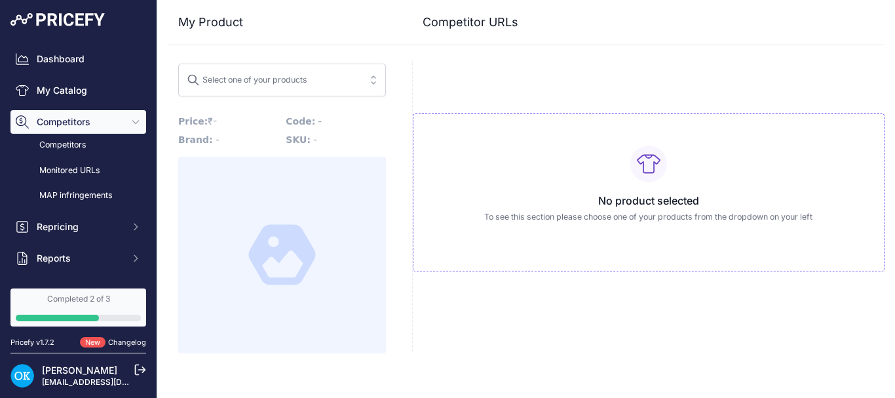
click at [286, 80] on div "Select one of your products" at bounding box center [247, 77] width 121 height 17
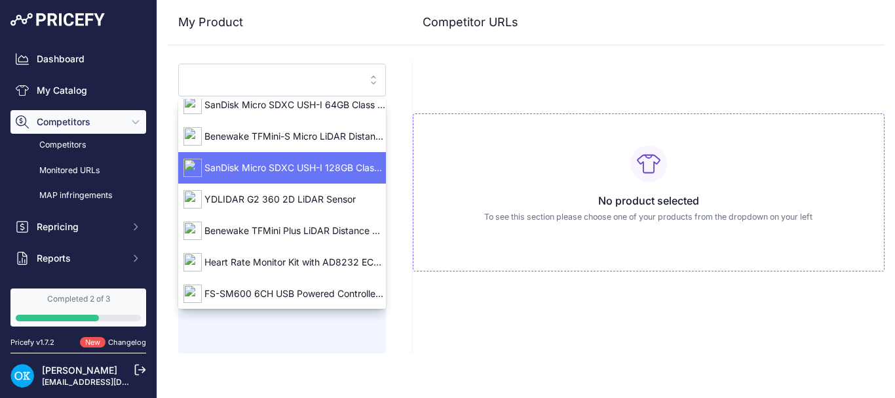
scroll to position [16, 0]
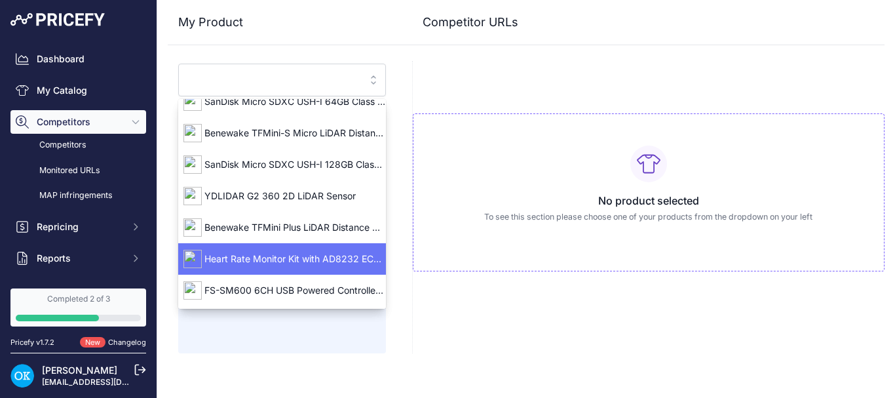
click at [306, 262] on span "Heart Rate Monitor Kit with AD8232 ECG sensor module - Good Quality" at bounding box center [282, 258] width 208 height 13
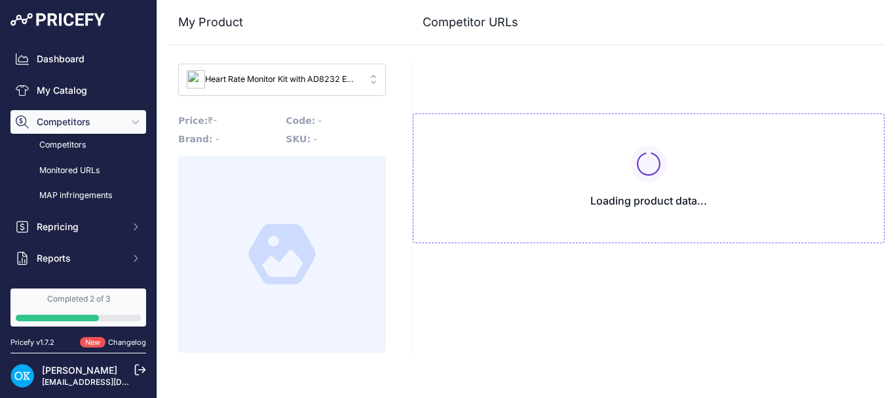
scroll to position [0, 0]
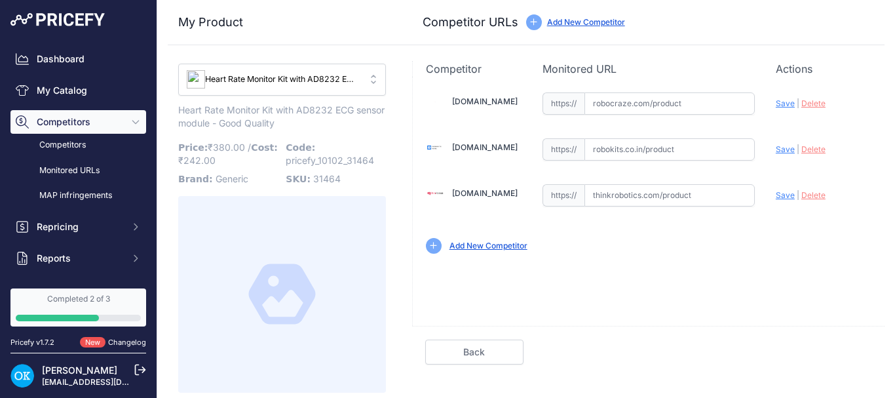
click at [697, 149] on input "text" at bounding box center [670, 149] width 170 height 22
paste input "https://robokits.co.in/sensors/biomedical-sensor/ad8232-ecg-sensor-with-ecg-cab…"
click at [786, 151] on span "Save" at bounding box center [785, 149] width 19 height 10
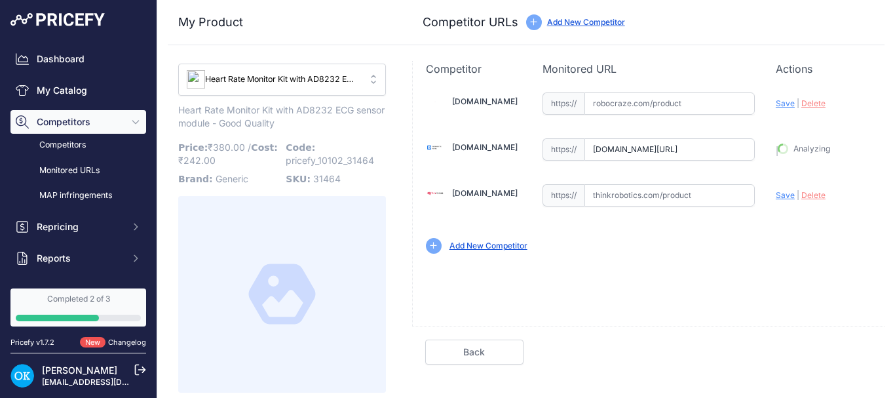
type input "https://robokits.co.in/sensors/biomedical-sensor/ad8232-ecg-sensor-with-ecg-cab…"
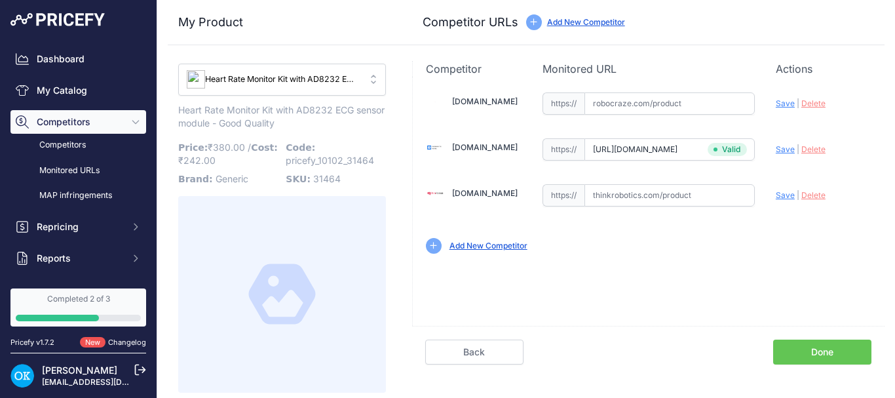
click at [630, 102] on input "text" at bounding box center [670, 103] width 170 height 22
paste input "https://robocraze.com/products/ad8232-ecg-module"
click at [778, 104] on span "Save" at bounding box center [785, 103] width 19 height 10
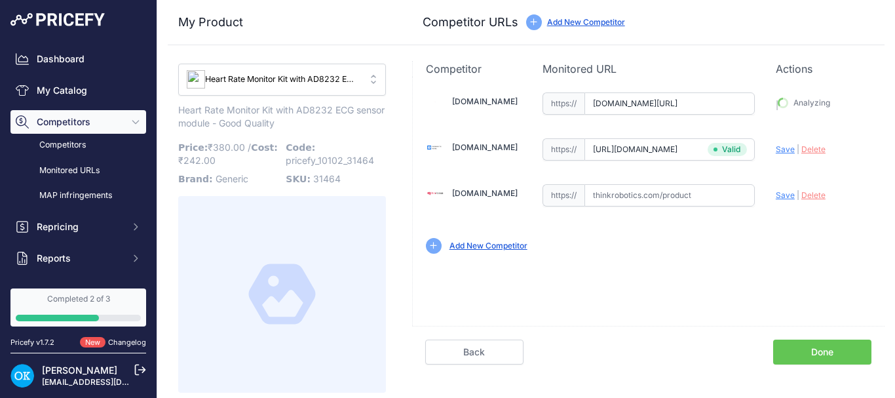
type input "https://robocraze.com/products/ad8232-ecg-module?prirule_jdsnikfkfjsd=10102"
click at [678, 193] on input "text" at bounding box center [670, 195] width 170 height 22
paste input "https://thinkrobotics.com/products/ad8232-heart-rate-monitor"
click at [787, 195] on span "Save" at bounding box center [785, 195] width 19 height 10
type input "[URL][DOMAIN_NAME]"
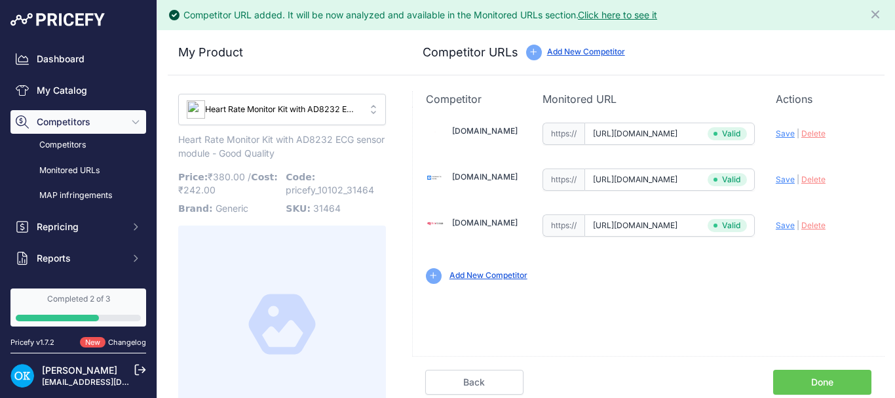
scroll to position [24, 0]
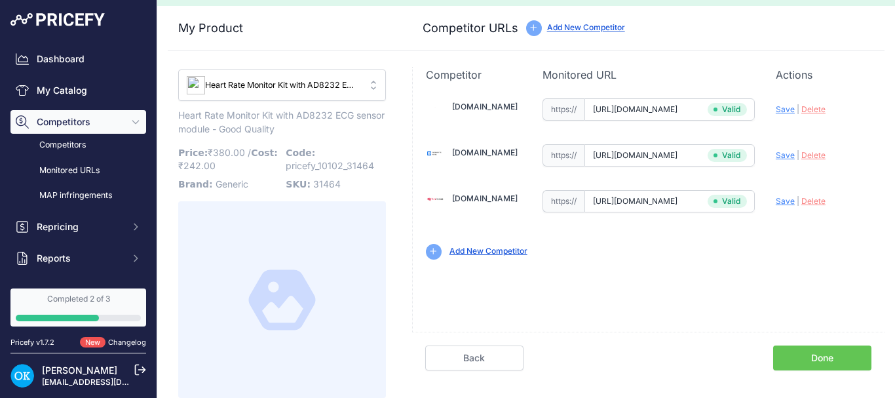
click at [807, 354] on link "Done" at bounding box center [822, 357] width 98 height 25
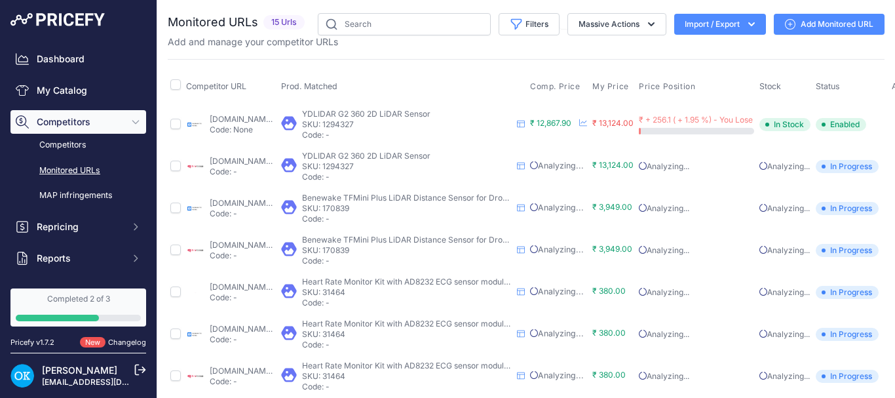
click at [794, 28] on link "Add Monitored URL" at bounding box center [829, 24] width 111 height 21
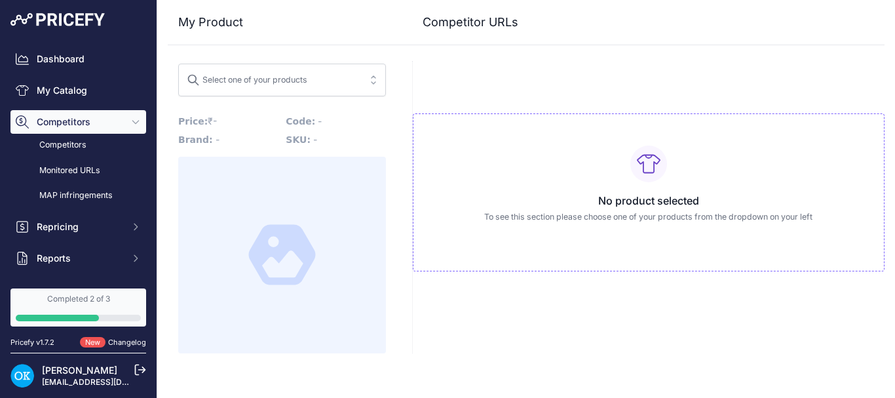
click at [292, 88] on span "Select one of your products" at bounding box center [247, 84] width 121 height 10
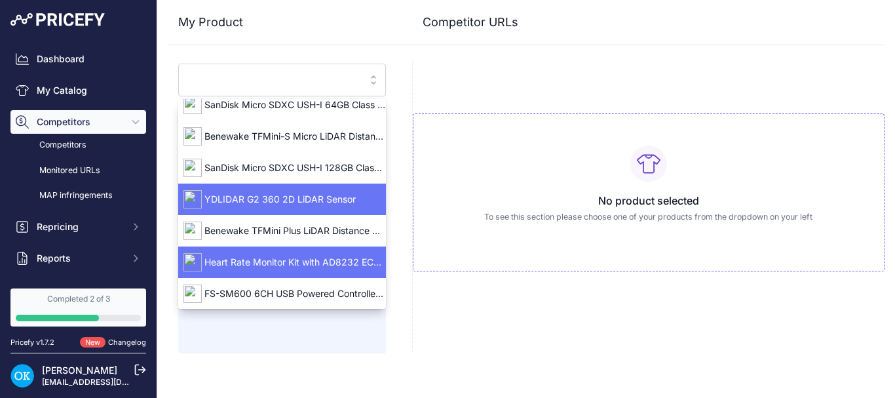
scroll to position [16, 0]
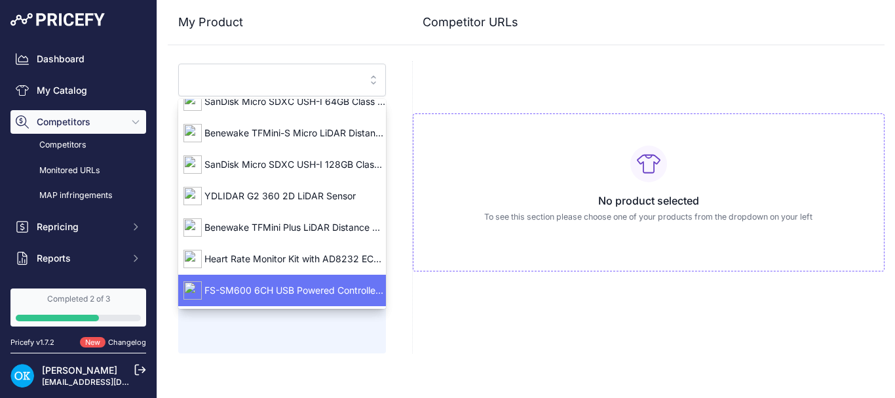
click at [257, 290] on span "FS-SM600 6CH USB Powered Controller with SuperSimX Simulator (Mode 2)" at bounding box center [282, 290] width 208 height 13
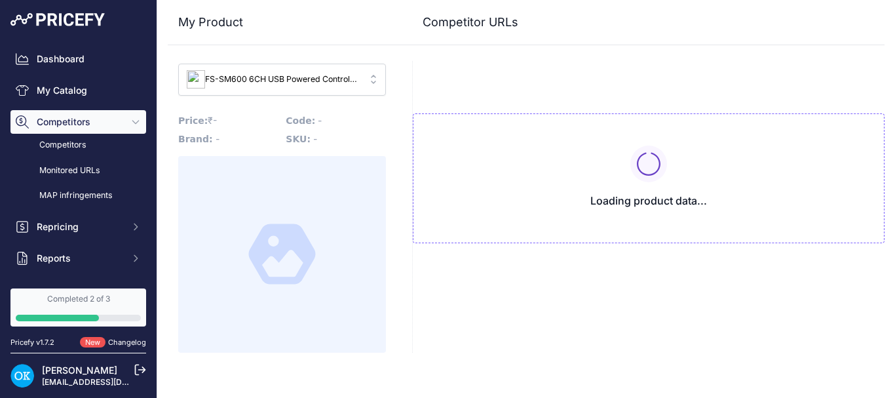
type input "[DOMAIN_NAME][URL]"
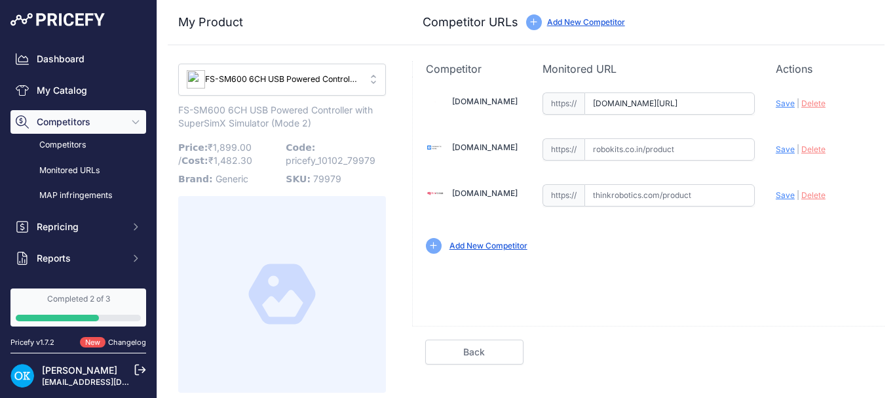
click at [718, 104] on input "[DOMAIN_NAME][URL]" at bounding box center [670, 103] width 170 height 22
paste input "[URL][DOMAIN_NAME]"
click at [786, 104] on span "Save" at bounding box center [785, 103] width 19 height 10
type input "[URL][DOMAIN_NAME]"
click at [600, 199] on input "text" at bounding box center [670, 195] width 170 height 22
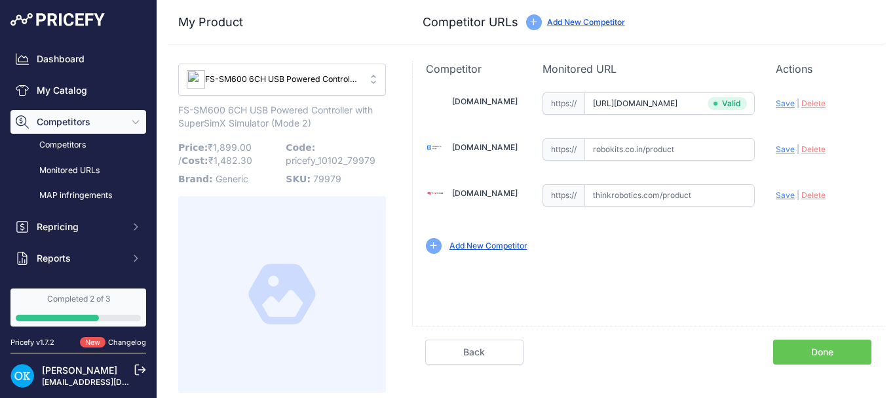
paste input "https://thinkrobotics.com/products/flysky-fs-sm600-6ch-usb-powered-controller-w…"
click at [788, 198] on span "Save" at bounding box center [785, 195] width 19 height 10
type input "[URL][DOMAIN_NAME]"
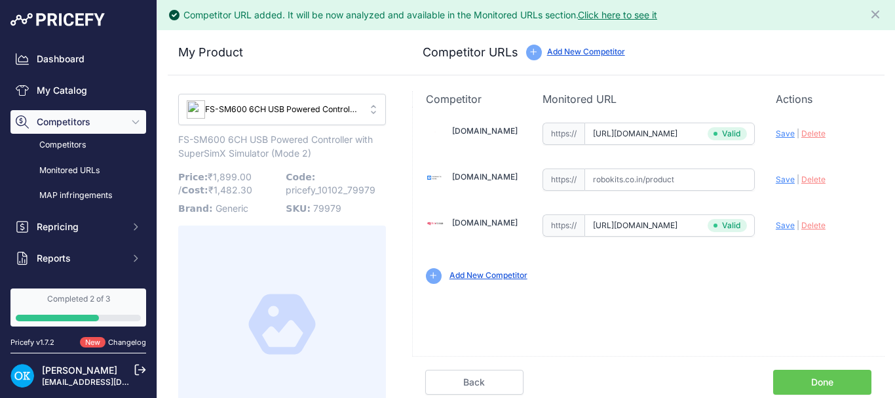
click at [804, 385] on link "Done" at bounding box center [822, 382] width 98 height 25
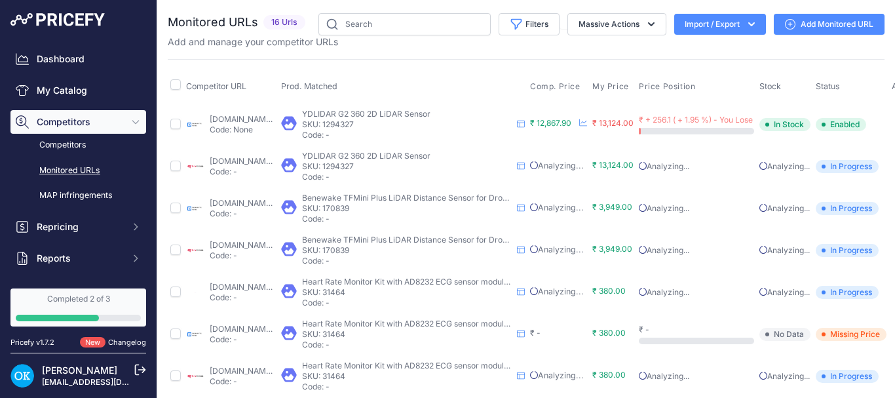
click at [87, 297] on div "Completed 2 of 3" at bounding box center [78, 299] width 125 height 10
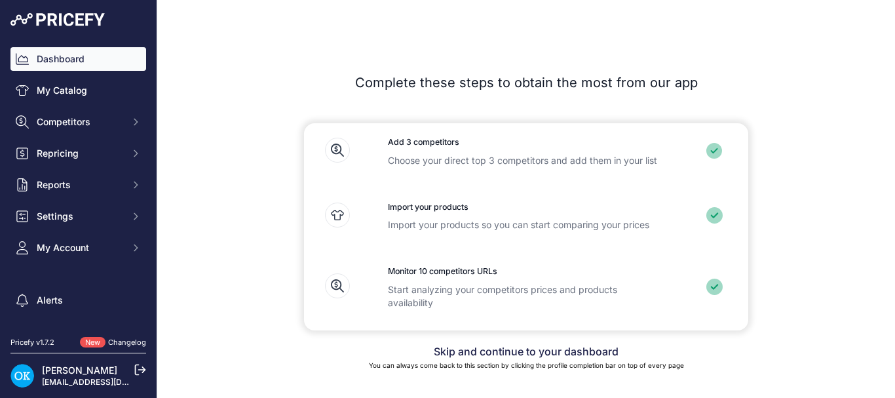
click at [90, 67] on link "Dashboard" at bounding box center [78, 59] width 136 height 24
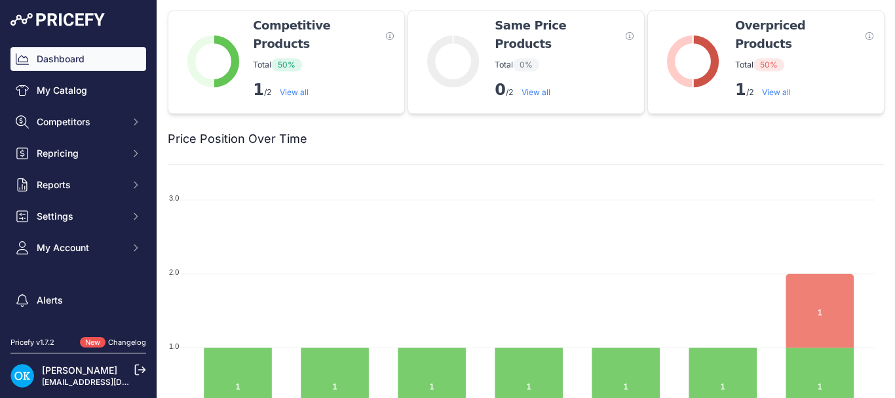
click at [301, 94] on link "View all" at bounding box center [294, 92] width 29 height 10
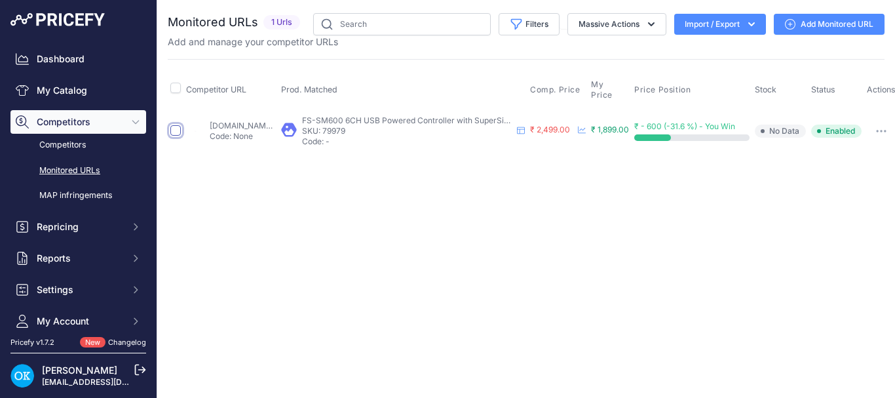
click at [175, 128] on input "checkbox" at bounding box center [175, 130] width 10 height 10
checkbox input "true"
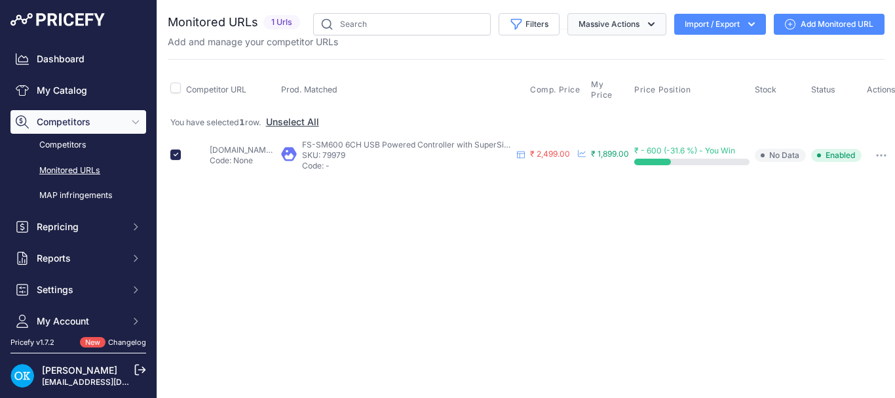
click at [613, 14] on button "Massive Actions" at bounding box center [617, 24] width 99 height 22
click at [593, 105] on span "Delete" at bounding box center [586, 101] width 28 height 11
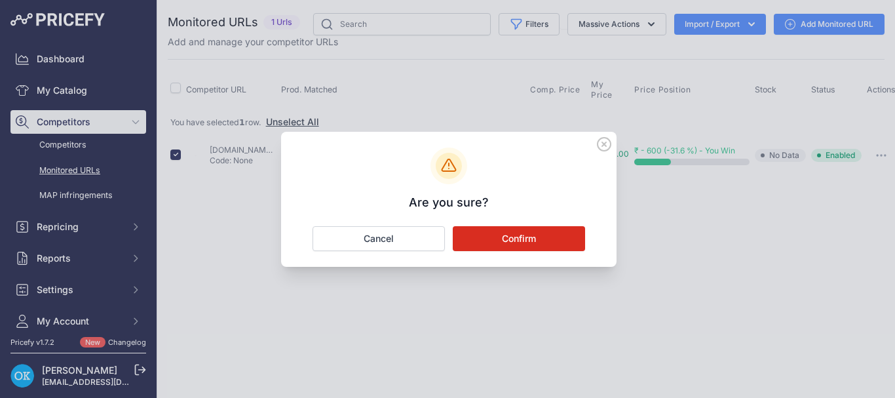
click at [515, 234] on button "Confirm" at bounding box center [519, 238] width 132 height 25
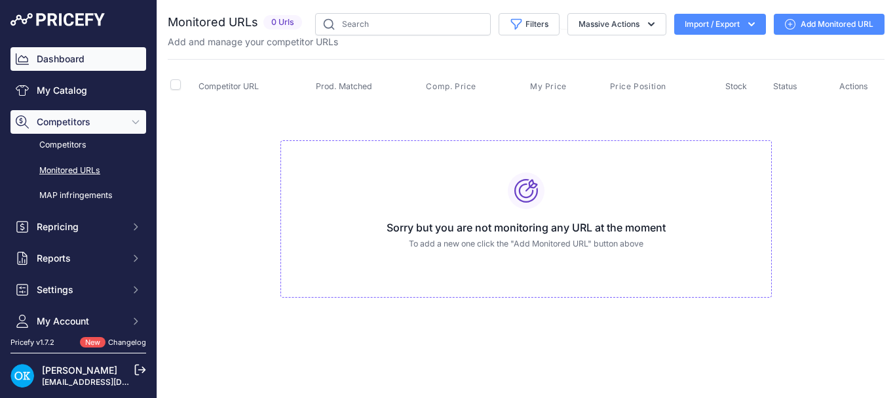
click at [64, 64] on link "Dashboard" at bounding box center [78, 59] width 136 height 24
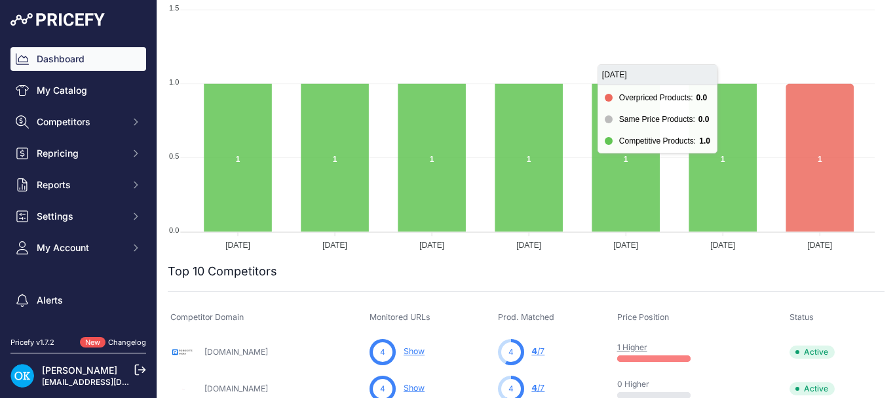
scroll to position [193, 0]
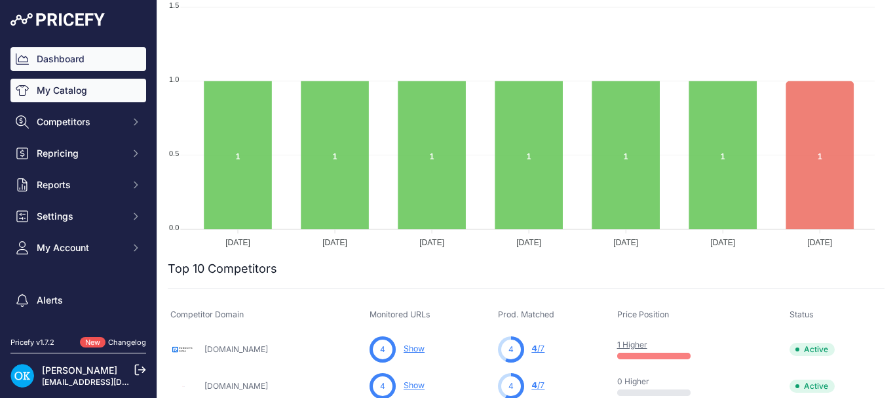
click at [111, 83] on link "My Catalog" at bounding box center [78, 91] width 136 height 24
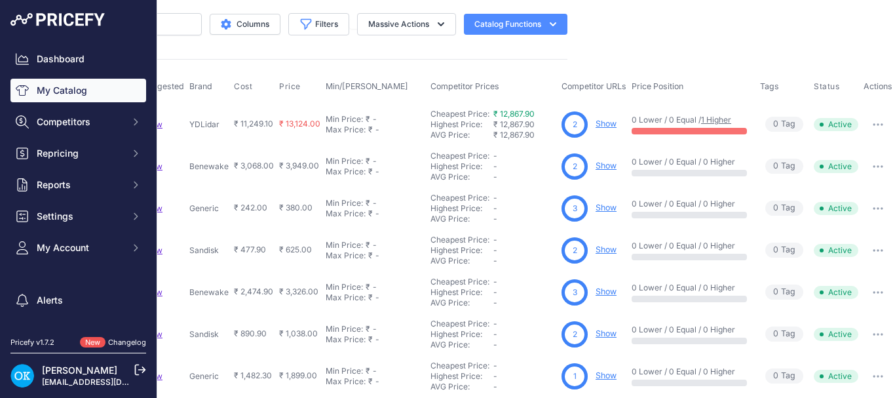
scroll to position [0, 326]
click at [875, 125] on button "button" at bounding box center [878, 124] width 26 height 18
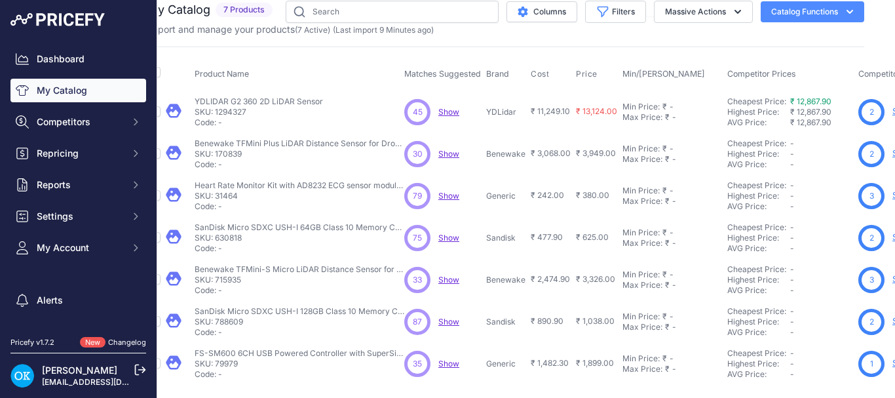
scroll to position [22, 0]
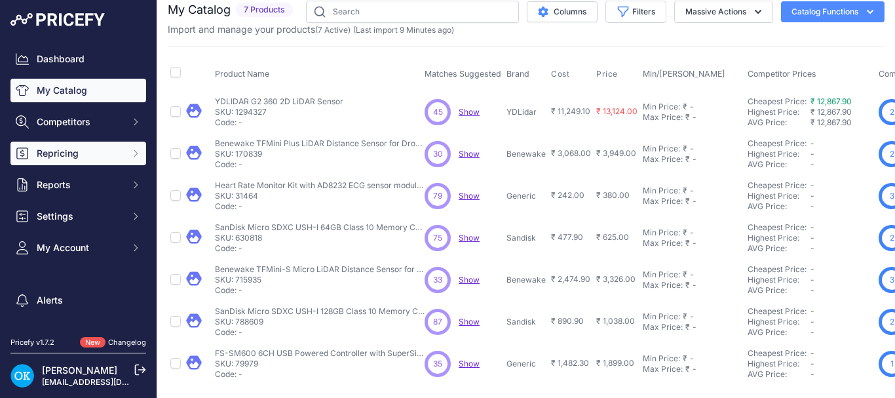
click at [71, 146] on button "Repricing" at bounding box center [78, 154] width 136 height 24
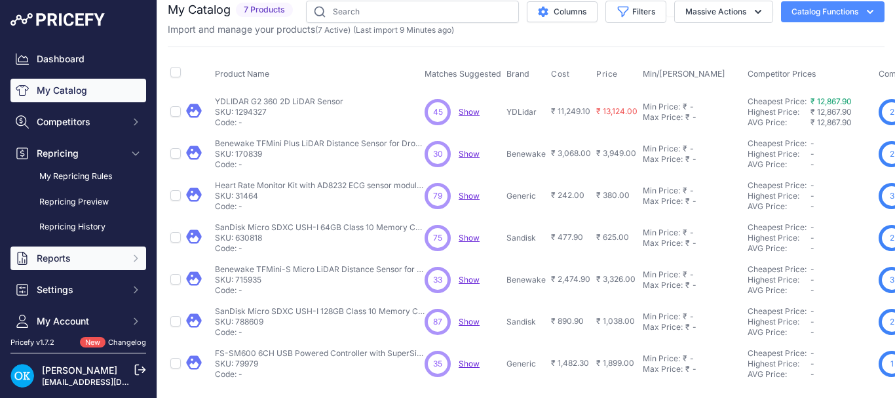
click at [71, 249] on button "Reports" at bounding box center [78, 258] width 136 height 24
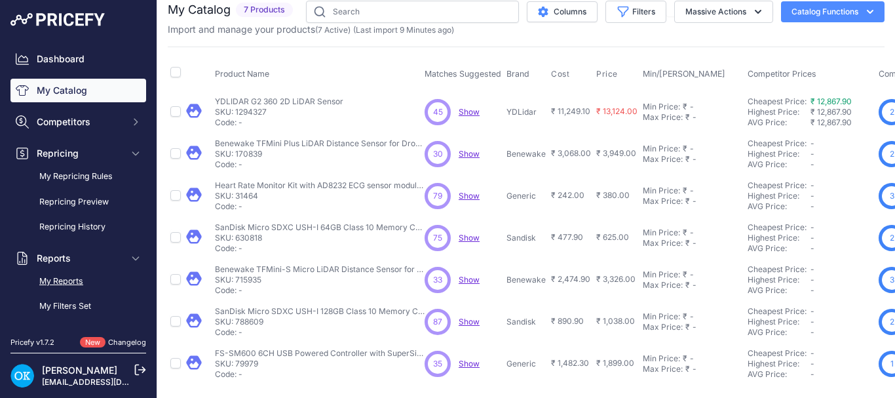
click at [68, 281] on link "My Reports" at bounding box center [78, 281] width 136 height 23
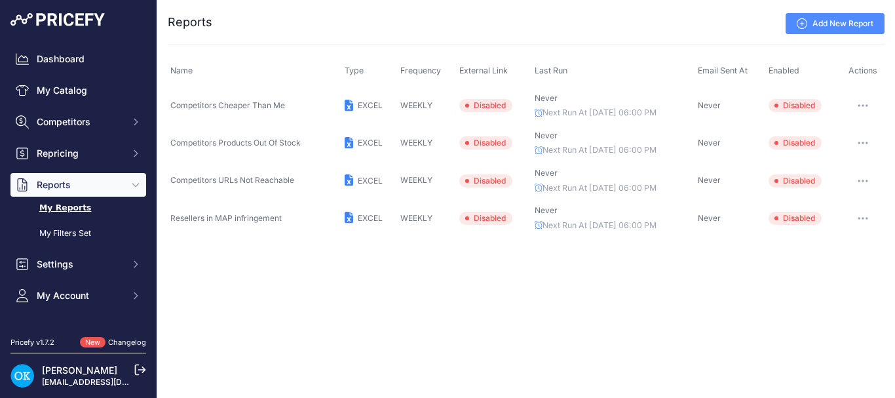
scroll to position [88, 0]
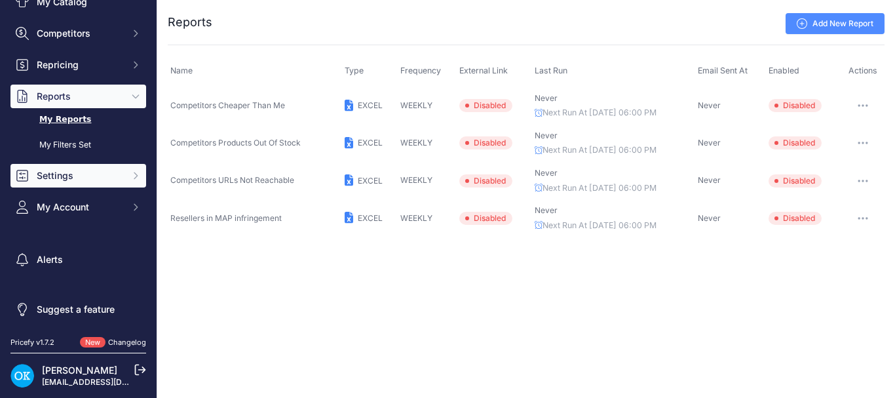
click at [85, 174] on span "Settings" at bounding box center [80, 175] width 86 height 13
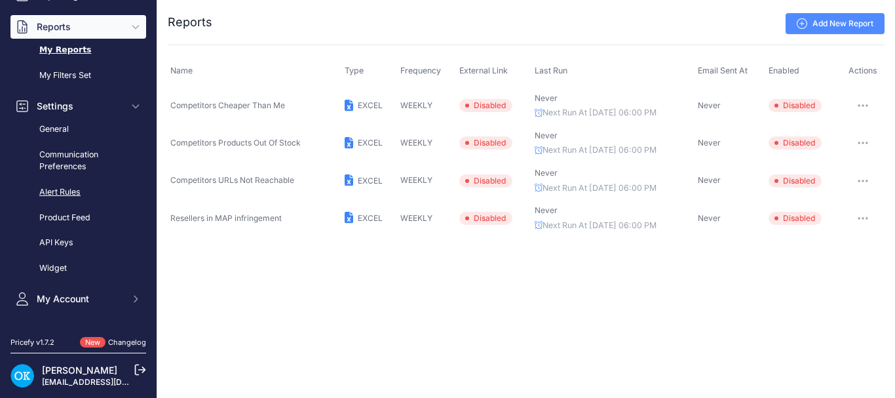
scroll to position [159, 0]
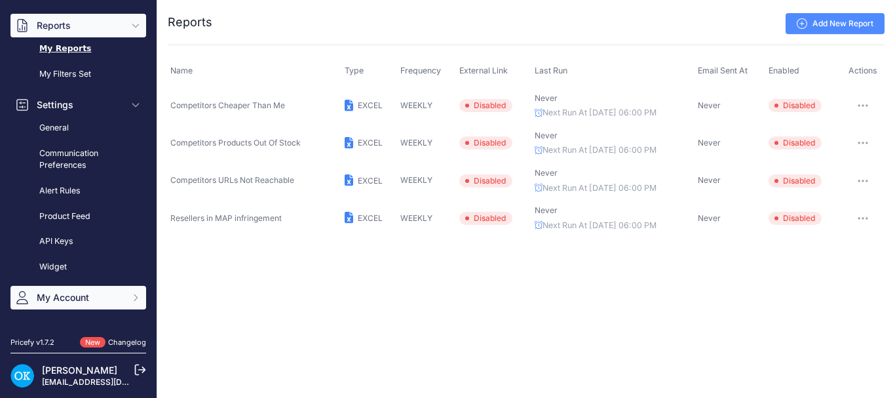
click at [66, 296] on span "My Account" at bounding box center [80, 297] width 86 height 13
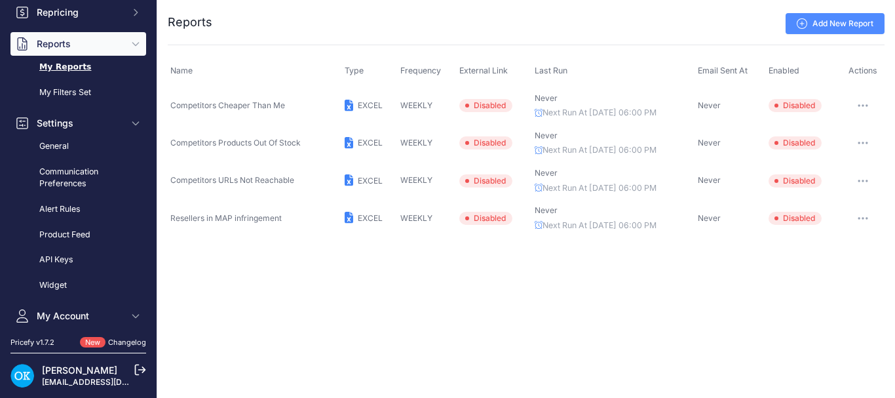
scroll to position [140, 0]
click at [60, 144] on link "General" at bounding box center [78, 147] width 136 height 23
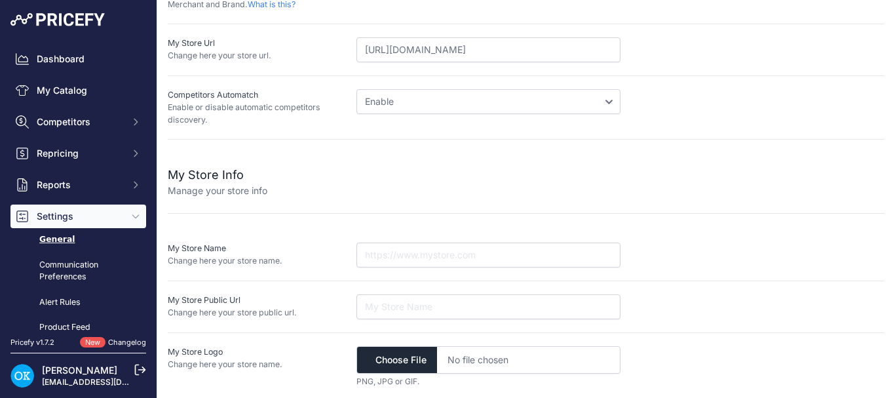
scroll to position [311, 0]
click at [381, 240] on input "text" at bounding box center [489, 252] width 264 height 25
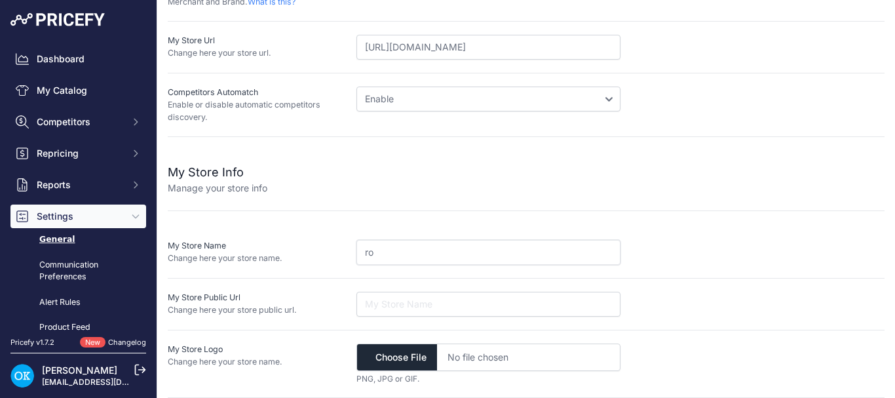
type input "r"
type input "[DOMAIN_NAME]"
click at [407, 294] on input "url" at bounding box center [489, 304] width 264 height 25
paste input "[URL][DOMAIN_NAME]"
type input "[URL][DOMAIN_NAME]"
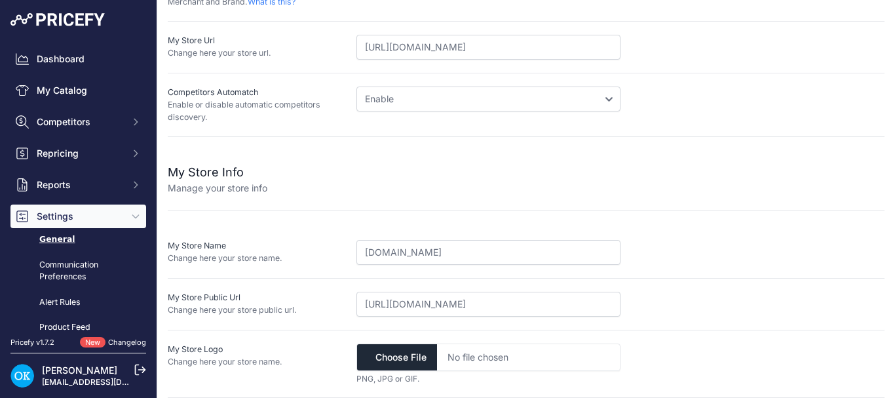
click at [411, 359] on input "file" at bounding box center [489, 357] width 264 height 28
click at [399, 358] on input "file" at bounding box center [489, 357] width 264 height 28
type input "C:\fakepath\Logo.png"
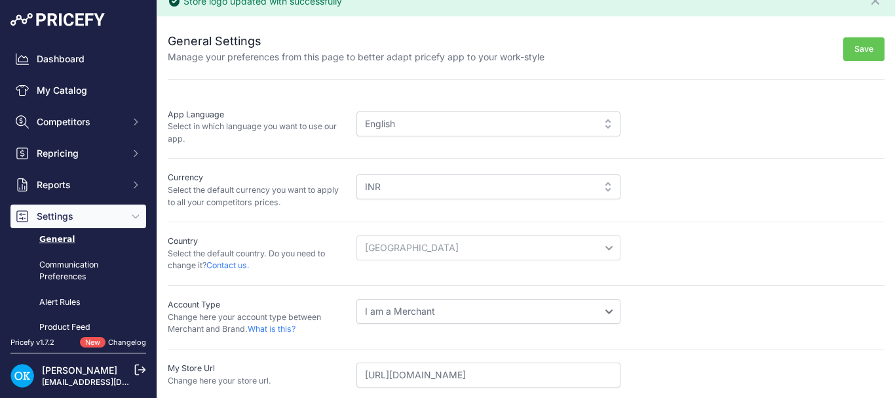
scroll to position [0, 0]
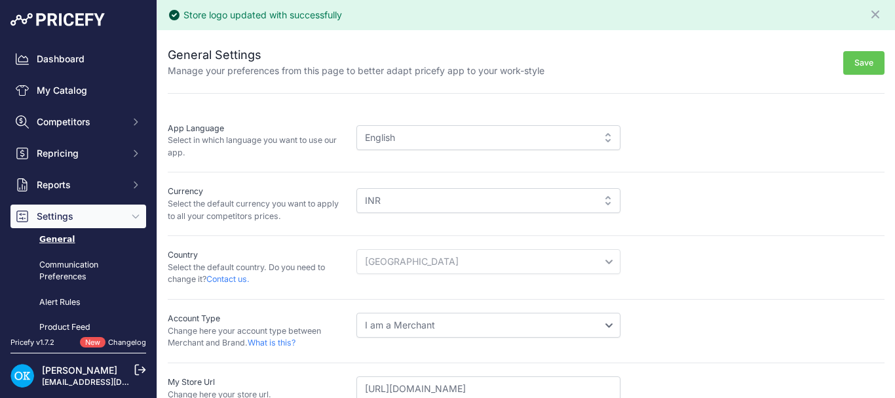
click at [849, 64] on button "Save" at bounding box center [864, 63] width 41 height 24
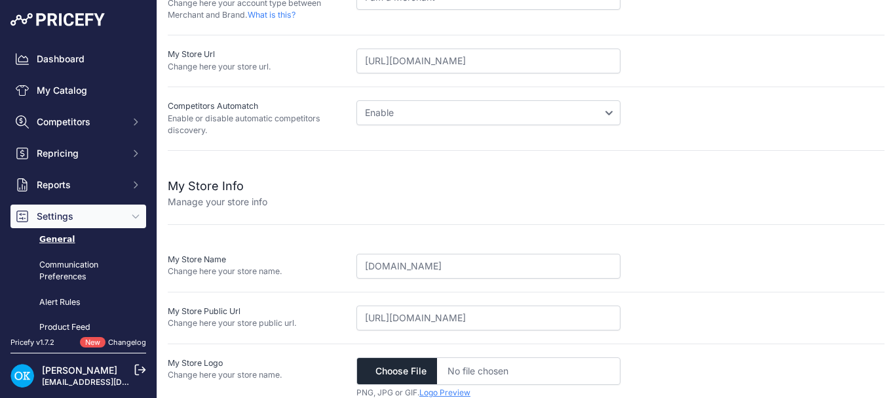
scroll to position [341, 0]
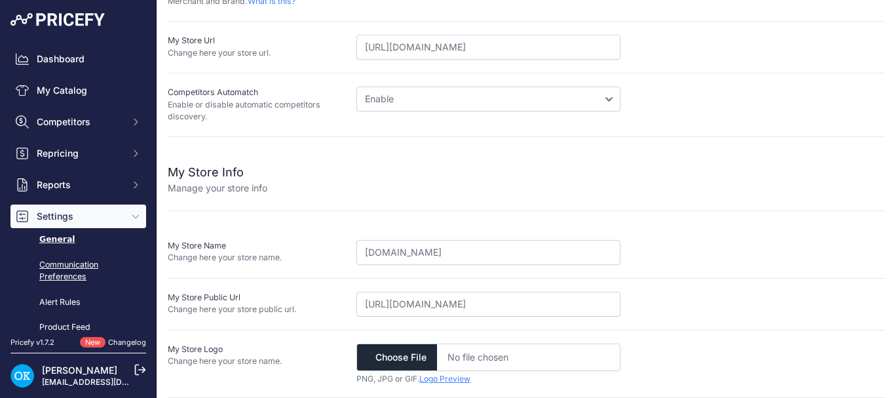
click at [60, 267] on link "Communication Preferences" at bounding box center [78, 271] width 136 height 35
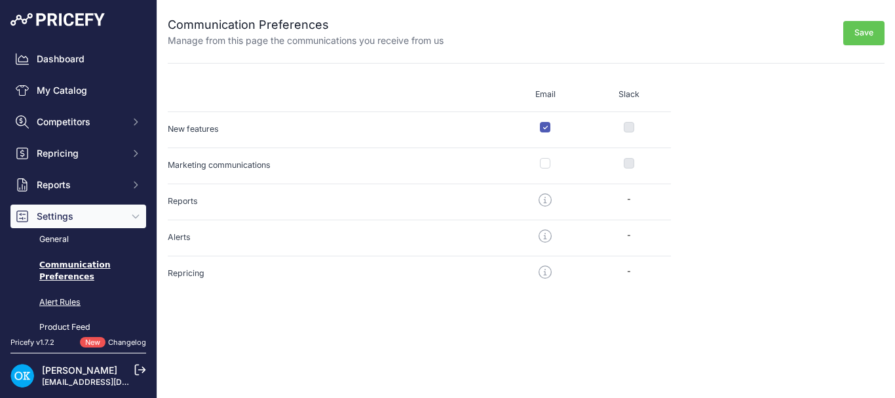
click at [66, 301] on link "Alert Rules" at bounding box center [78, 302] width 136 height 23
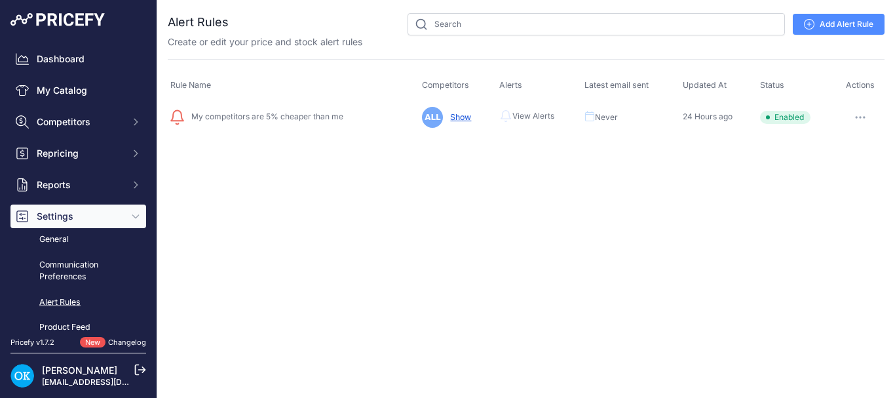
click at [855, 116] on icon "button" at bounding box center [860, 117] width 10 height 3
click at [551, 172] on div "Close You are not connected to the internet." at bounding box center [526, 199] width 738 height 398
click at [457, 111] on td "ALL Show" at bounding box center [457, 117] width 77 height 32
click at [460, 120] on link "Show" at bounding box center [458, 117] width 26 height 10
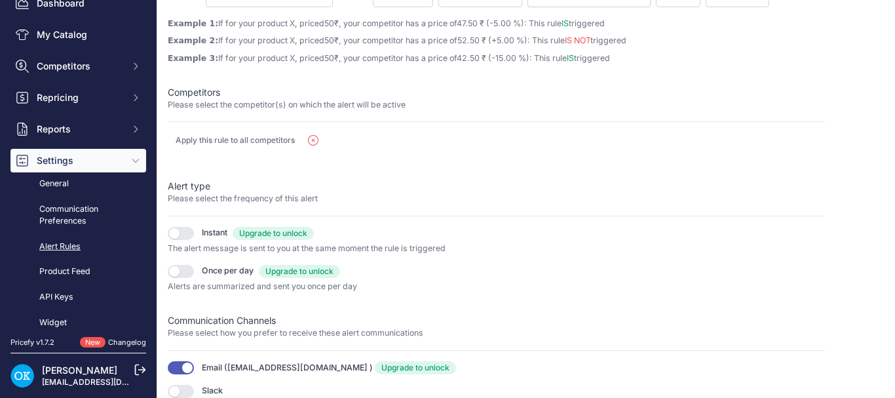
scroll to position [197, 0]
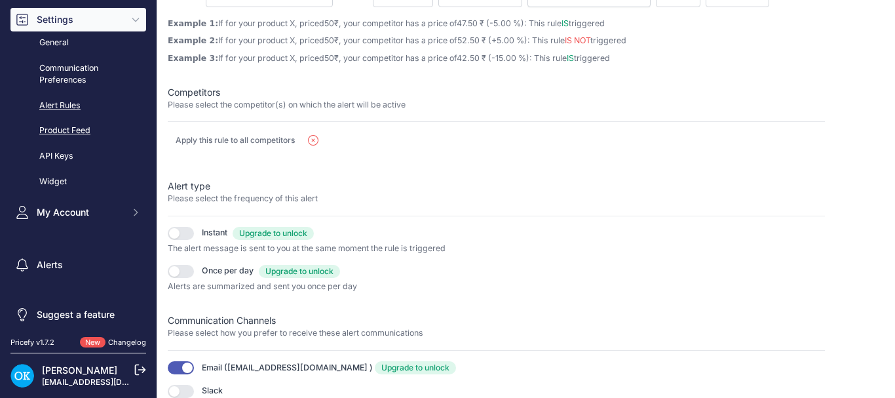
click at [81, 126] on link "Product Feed" at bounding box center [78, 130] width 136 height 23
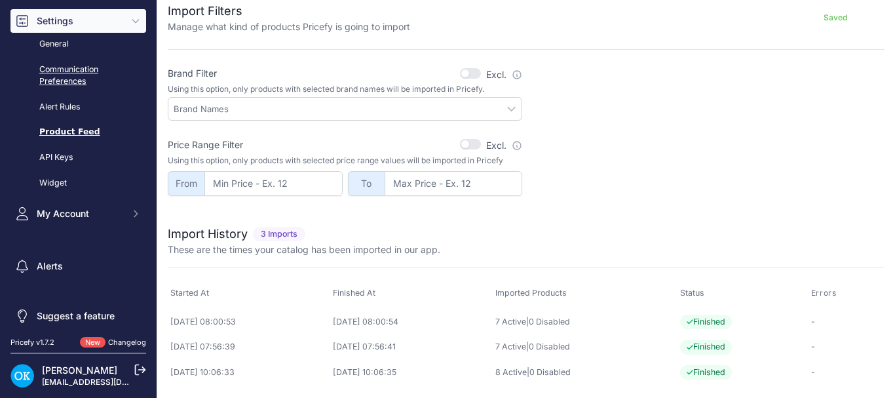
scroll to position [197, 0]
click at [64, 159] on link "API Keys" at bounding box center [78, 156] width 136 height 23
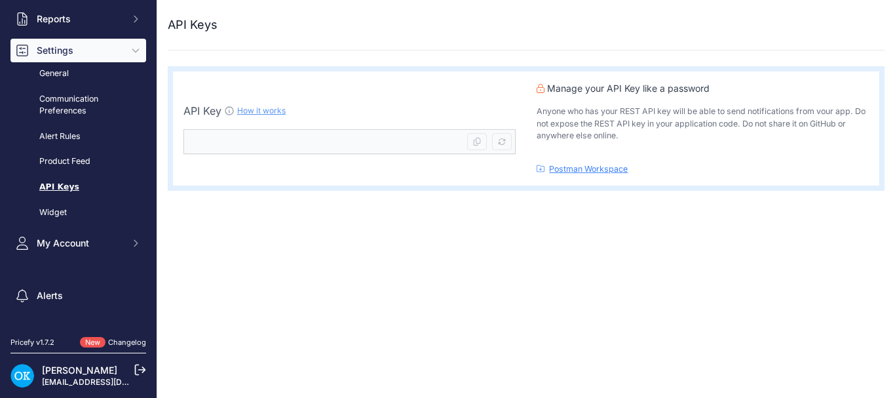
scroll to position [197, 0]
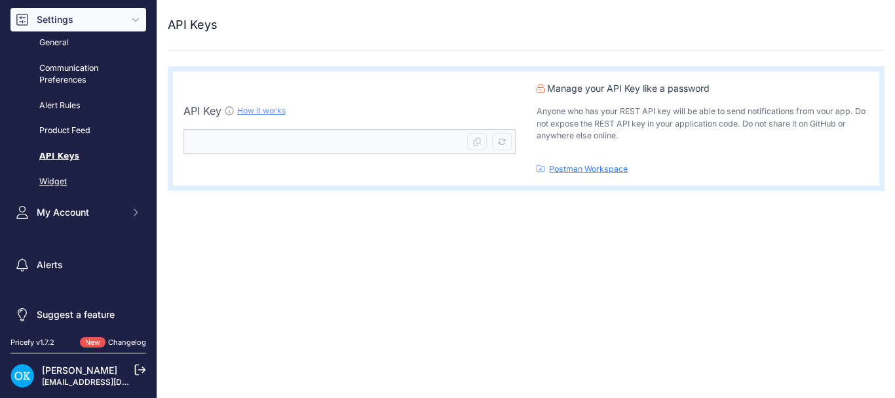
click at [53, 176] on link "Widget" at bounding box center [78, 181] width 136 height 23
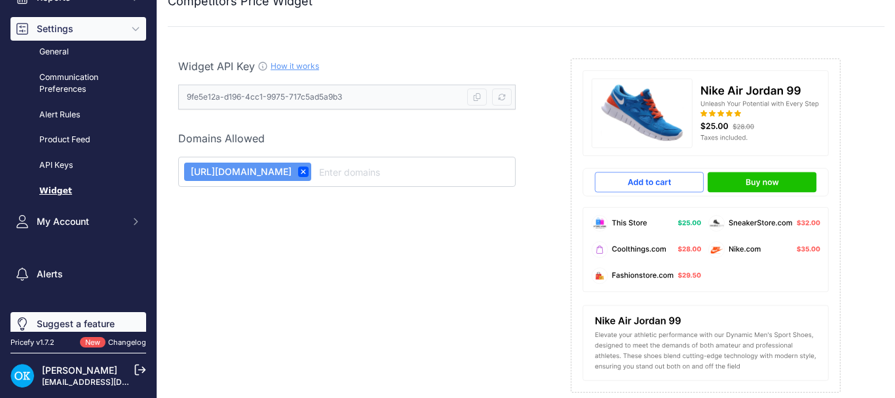
scroll to position [202, 0]
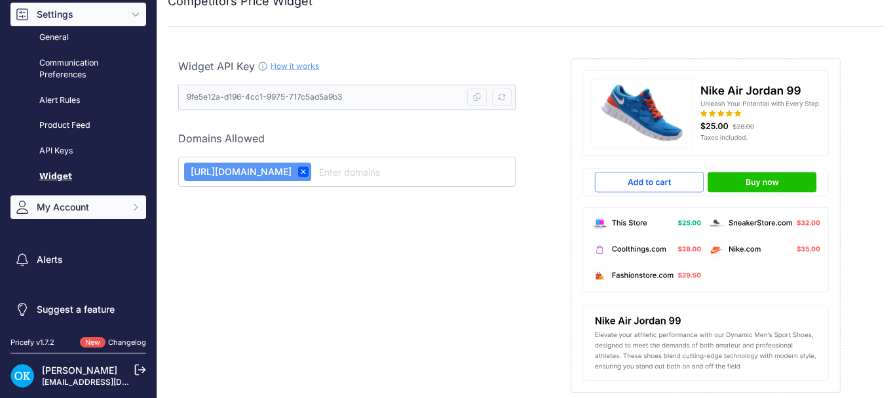
click at [92, 211] on span "My Account" at bounding box center [80, 207] width 86 height 13
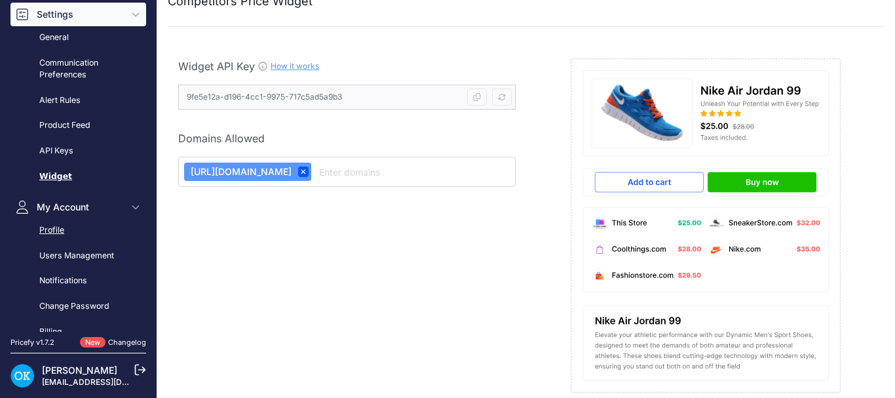
click at [68, 224] on link "Profile" at bounding box center [78, 230] width 136 height 23
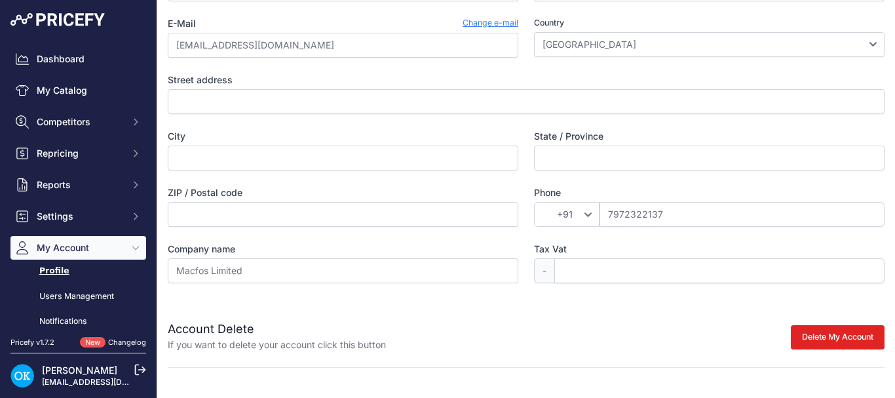
scroll to position [129, 0]
click at [61, 295] on link "Users Management" at bounding box center [78, 296] width 136 height 23
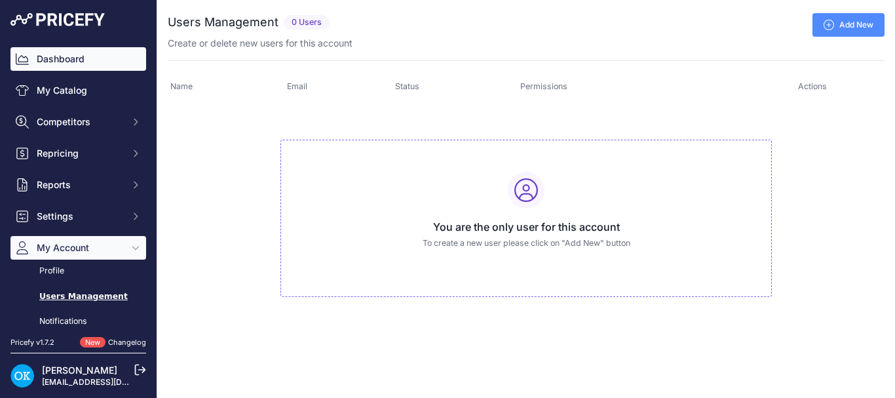
click at [86, 64] on link "Dashboard" at bounding box center [78, 59] width 136 height 24
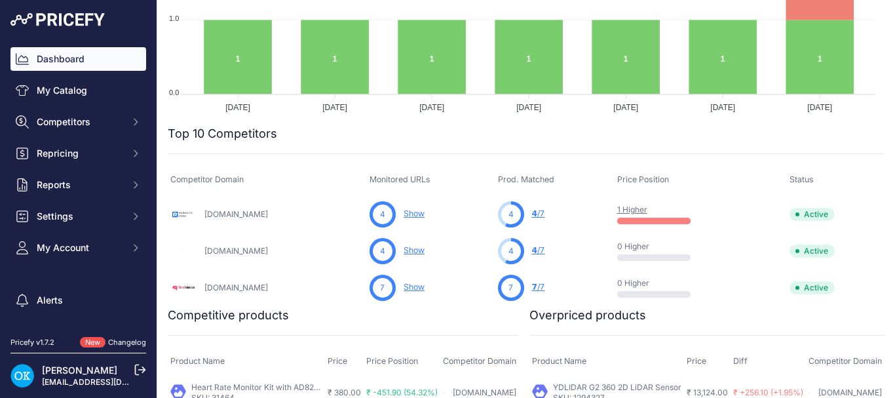
scroll to position [338, 0]
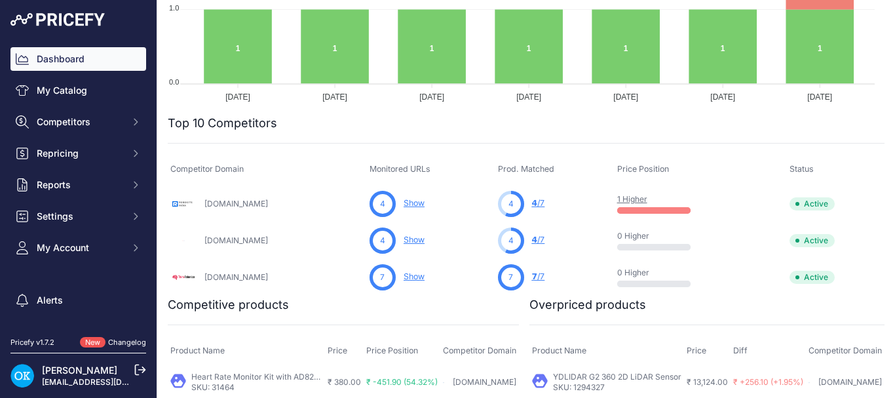
click at [581, 378] on link "YDLIDAR G2 360 2D LiDAR Sensor" at bounding box center [617, 377] width 128 height 10
click at [221, 378] on link "Heart Rate Monitor Kit with AD8232 ECG sensor module - Good Quality" at bounding box center [322, 377] width 262 height 10
click at [625, 199] on link "1 Higher" at bounding box center [632, 199] width 30 height 10
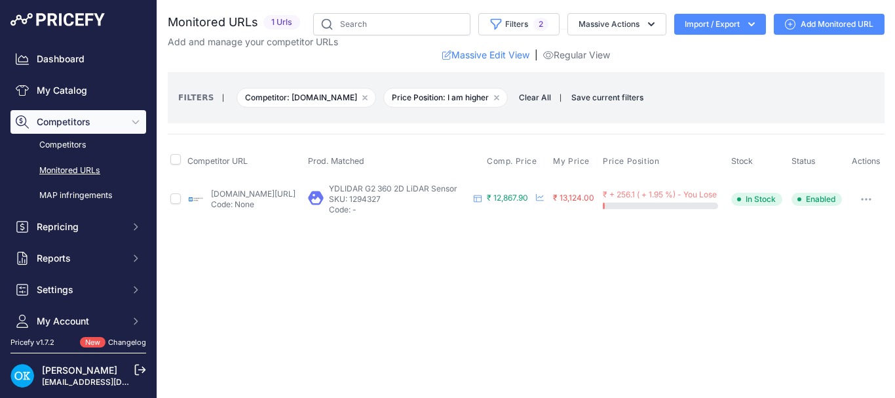
drag, startPoint x: 384, startPoint y: 199, endPoint x: 433, endPoint y: 200, distance: 49.2
click at [433, 200] on p "SKU: 1294327" at bounding box center [399, 199] width 140 height 10
copy p "1294327"
click at [870, 201] on button "button" at bounding box center [866, 199] width 26 height 18
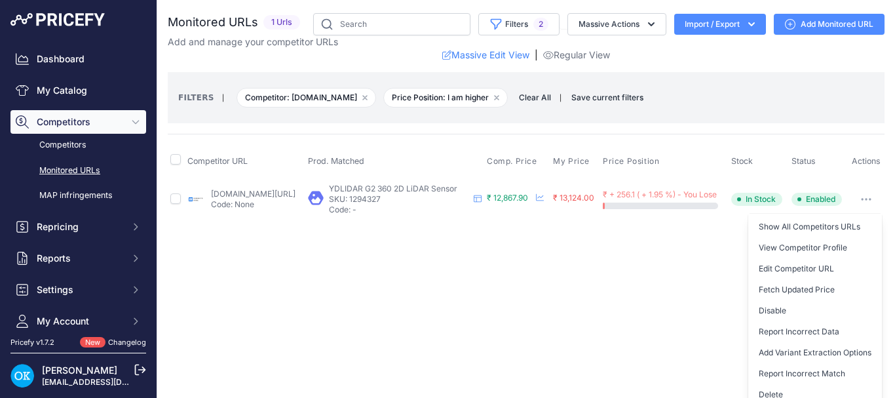
click at [529, 272] on div "Close You are not connected to the internet." at bounding box center [526, 199] width 738 height 398
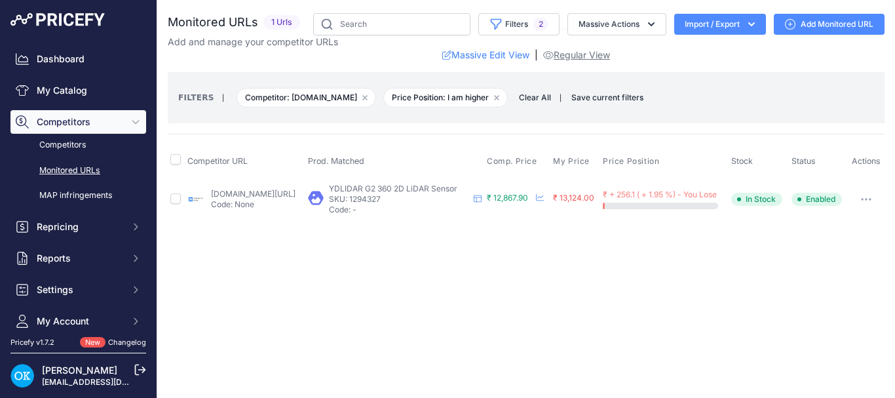
click at [573, 55] on link "Regular View" at bounding box center [576, 55] width 67 height 13
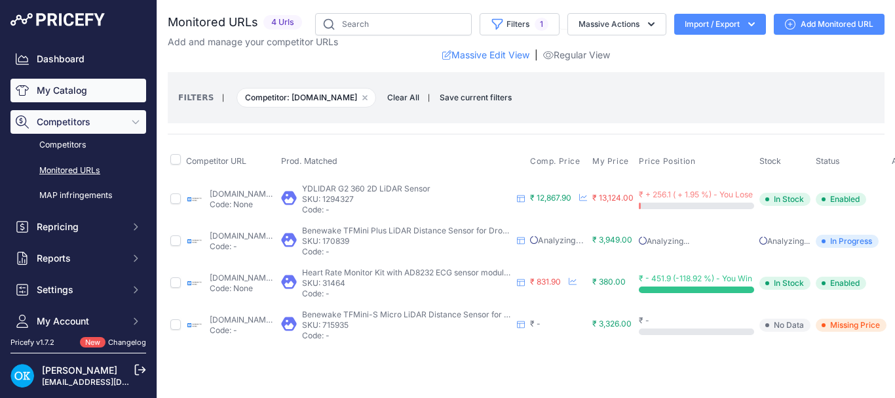
click at [86, 83] on link "My Catalog" at bounding box center [78, 91] width 136 height 24
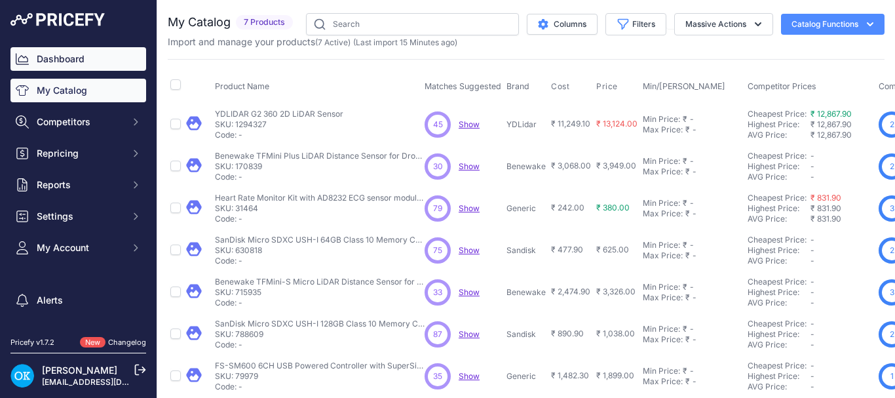
click at [51, 55] on link "Dashboard" at bounding box center [78, 59] width 136 height 24
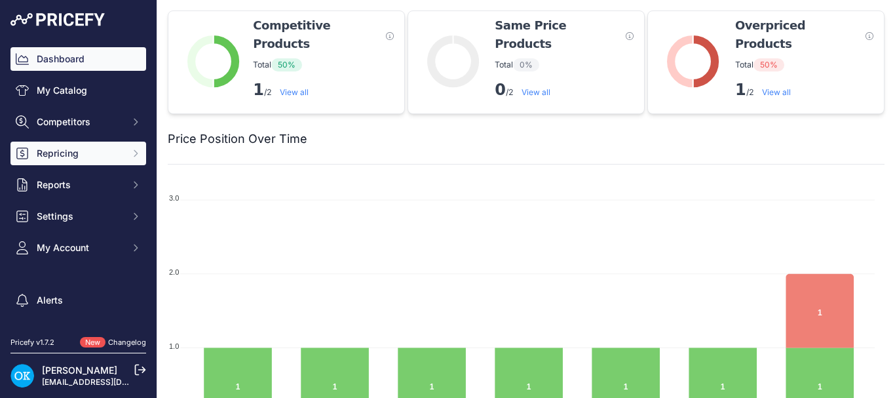
click at [73, 158] on span "Repricing" at bounding box center [80, 153] width 86 height 13
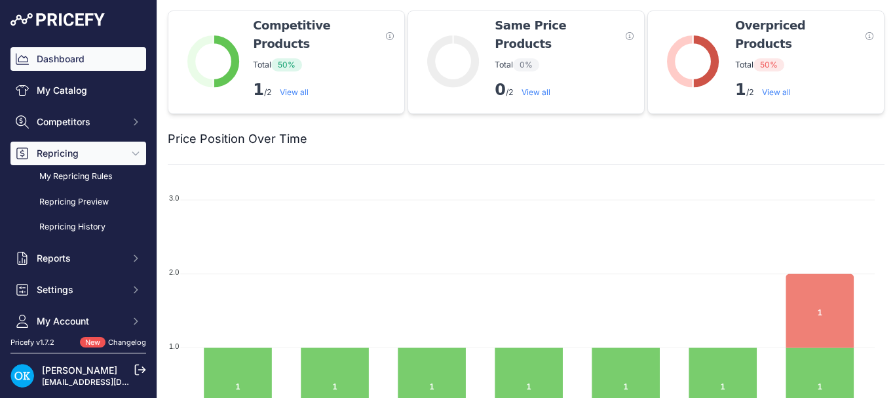
click at [73, 158] on span "Repricing" at bounding box center [80, 153] width 86 height 13
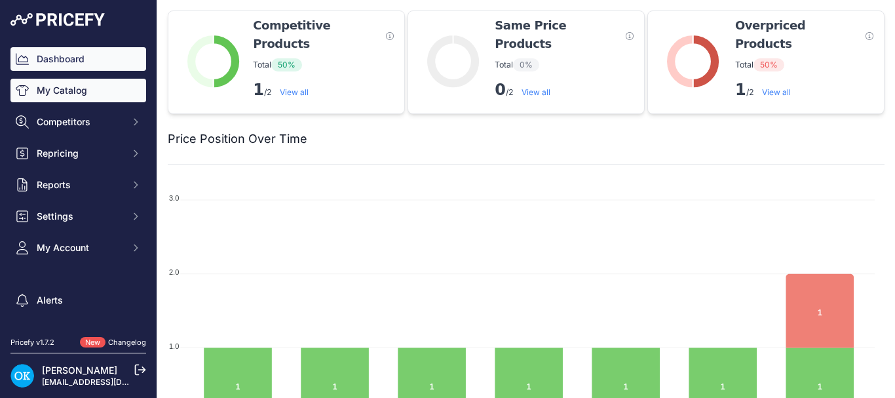
click at [73, 86] on link "My Catalog" at bounding box center [78, 91] width 136 height 24
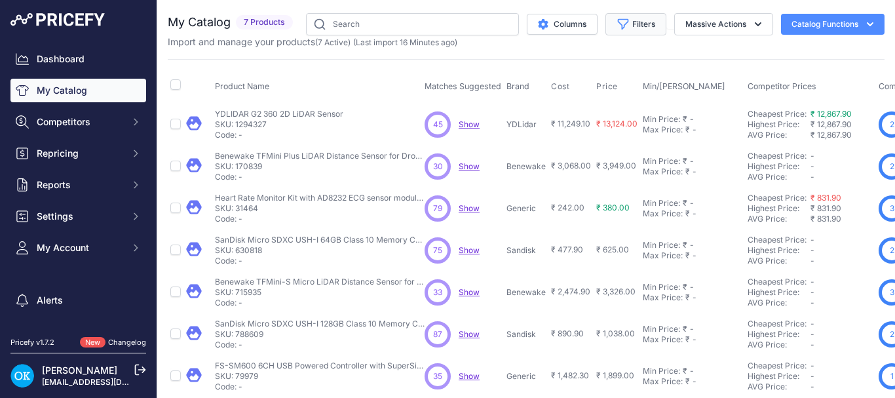
click at [619, 16] on button "Filters" at bounding box center [636, 24] width 61 height 22
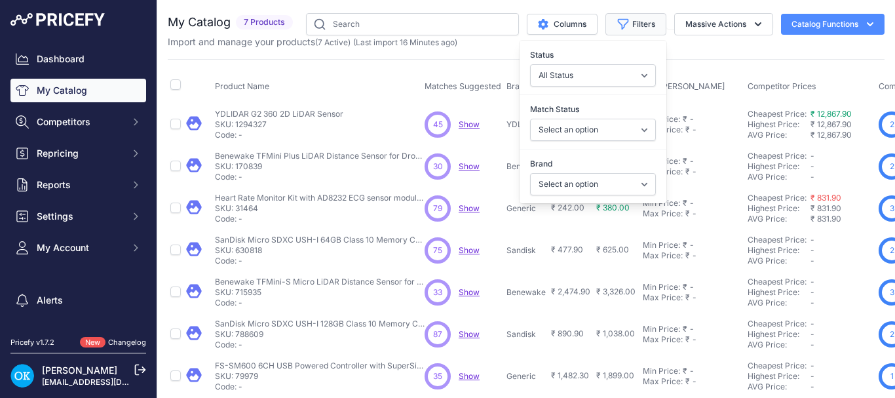
click at [619, 16] on button "Filters" at bounding box center [636, 24] width 61 height 22
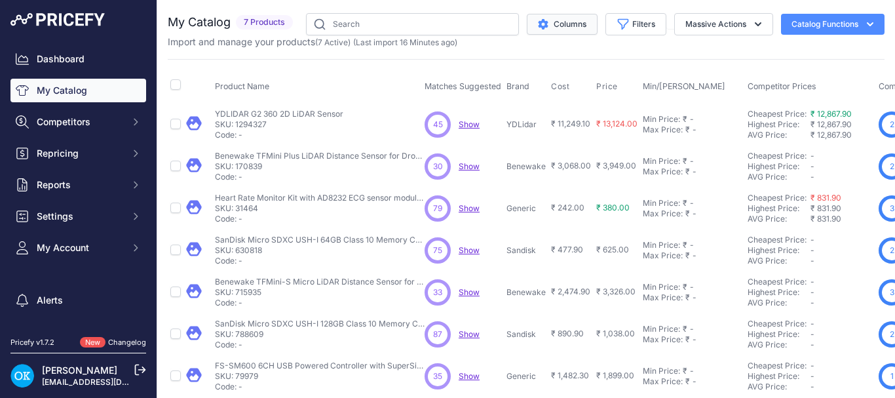
click at [563, 18] on button "Columns" at bounding box center [562, 24] width 71 height 21
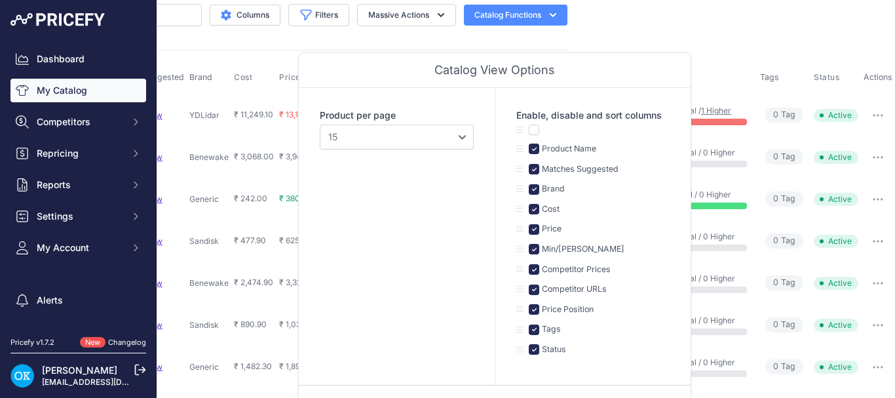
scroll to position [22, 326]
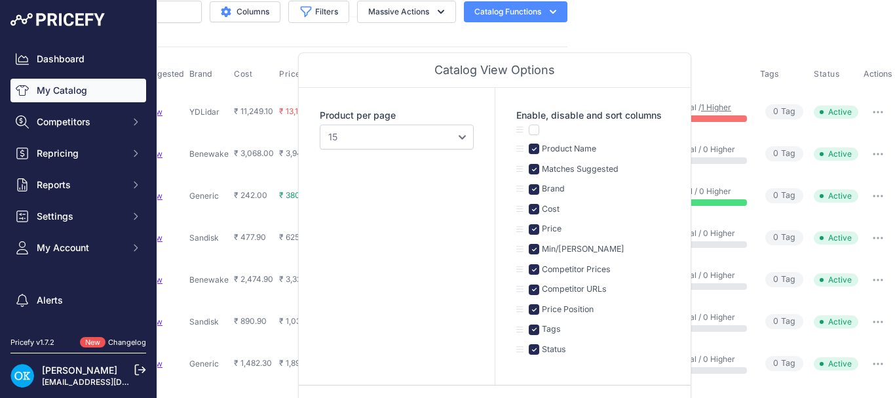
click at [544, 330] on label "Tags" at bounding box center [550, 329] width 22 height 12
click at [534, 330] on input "checkbox" at bounding box center [534, 329] width 10 height 10
checkbox input "false"
click at [564, 20] on main "Close You are not connected to the internet." at bounding box center [526, 199] width 738 height 398
click at [639, 5] on main "Close You are not connected to the internet." at bounding box center [526, 199] width 738 height 398
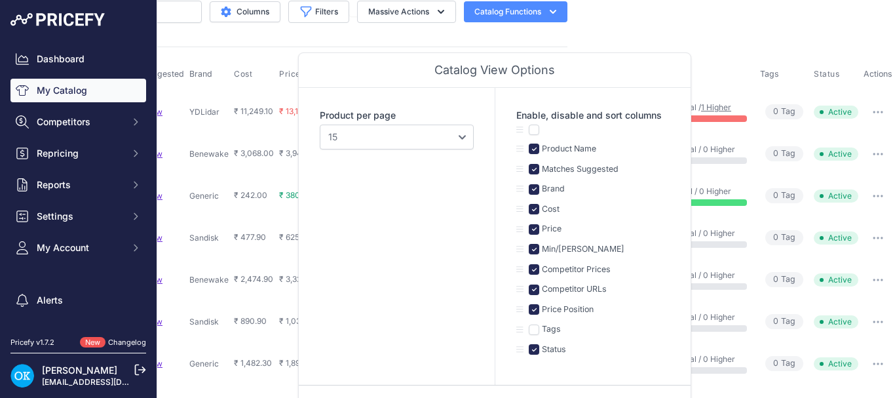
click at [627, 33] on main "Close You are not connected to the internet." at bounding box center [526, 199] width 738 height 398
click at [404, 141] on select "10 15 20 25 50 100" at bounding box center [397, 137] width 154 height 25
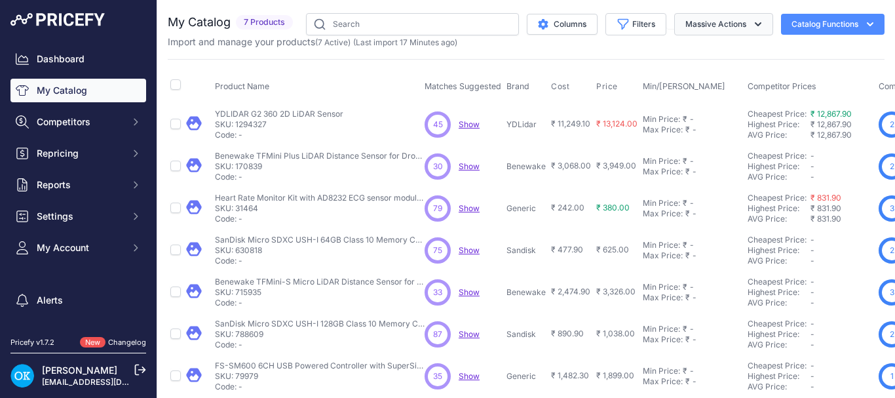
click at [712, 25] on button "Massive Actions" at bounding box center [723, 24] width 99 height 22
click at [803, 20] on button "Catalog Functions" at bounding box center [833, 24] width 104 height 21
click at [495, 56] on div "My Catalog 7 Products" at bounding box center [526, 205] width 717 height 384
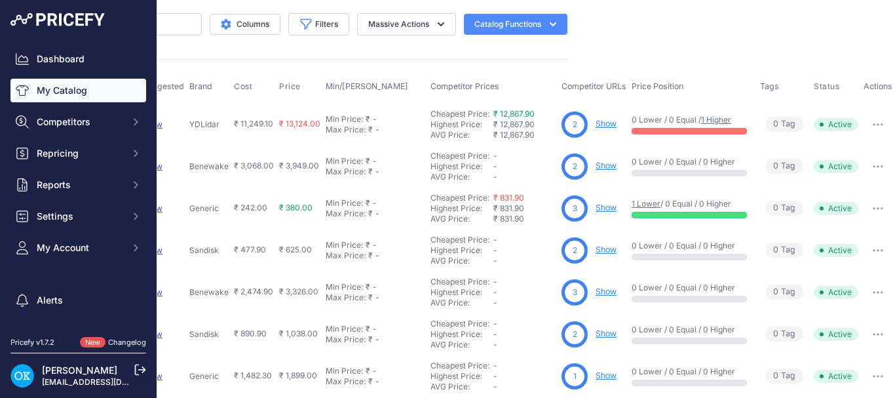
click at [876, 161] on button "button" at bounding box center [878, 166] width 26 height 18
click at [476, 8] on div "You are not connected to the internet. My Catalog" at bounding box center [209, 205] width 717 height 410
click at [478, 21] on button "Catalog Functions" at bounding box center [516, 24] width 104 height 21
click at [404, 26] on button "Massive Actions" at bounding box center [406, 24] width 99 height 22
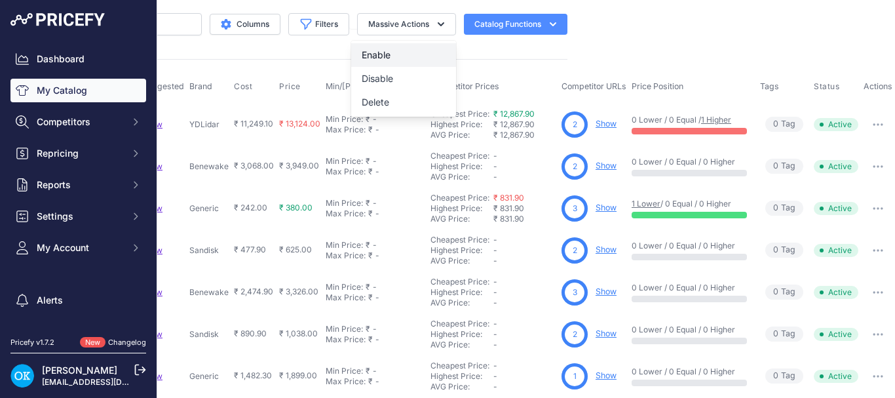
click at [362, 56] on span "Enable" at bounding box center [376, 54] width 29 height 11
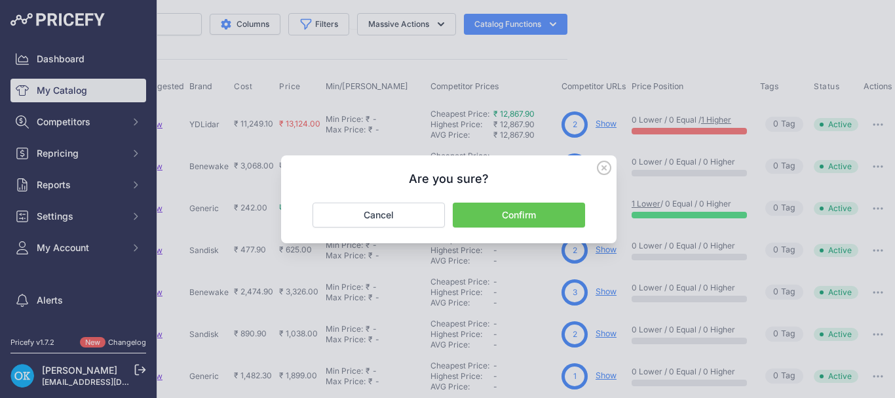
click at [513, 210] on button "Confirm" at bounding box center [519, 215] width 132 height 25
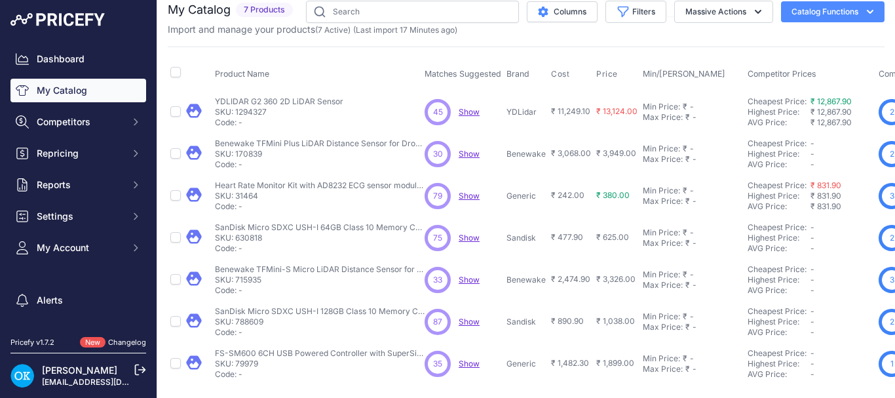
scroll to position [0, 0]
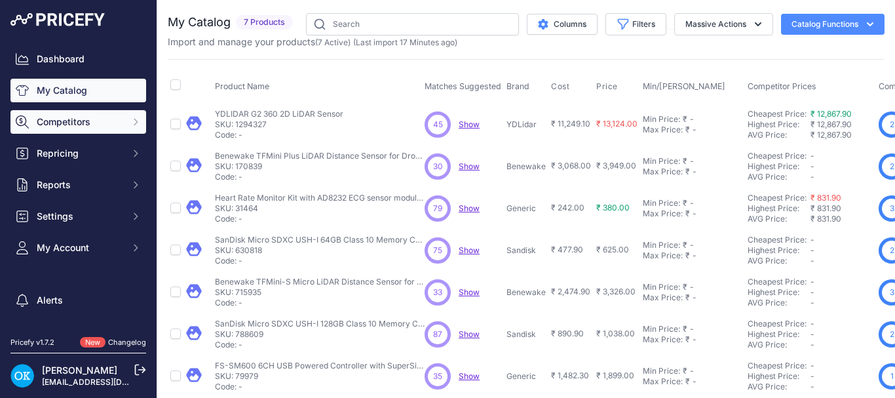
click at [85, 118] on span "Competitors" at bounding box center [80, 121] width 86 height 13
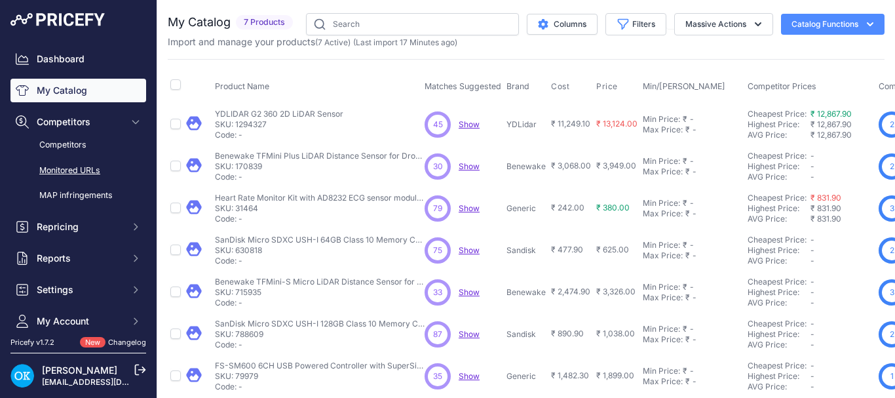
click at [69, 172] on link "Monitored URLs" at bounding box center [78, 170] width 136 height 23
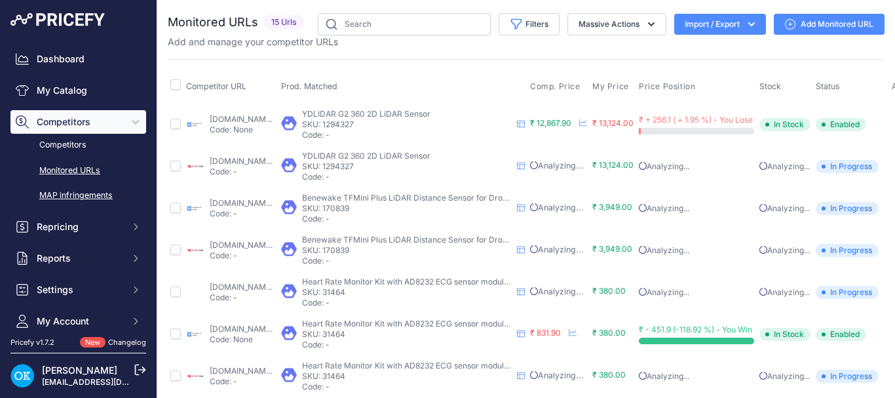
click at [79, 191] on link "MAP infringements" at bounding box center [78, 195] width 136 height 23
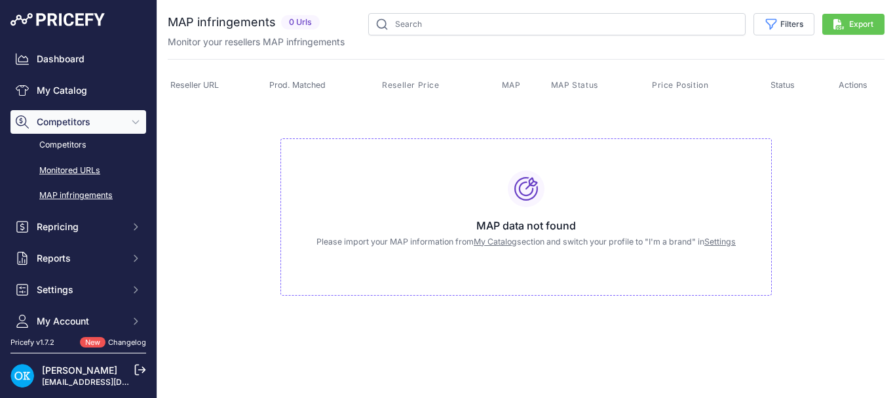
click at [72, 171] on link "Monitored URLs" at bounding box center [78, 170] width 136 height 23
